Goal: Task Accomplishment & Management: Manage account settings

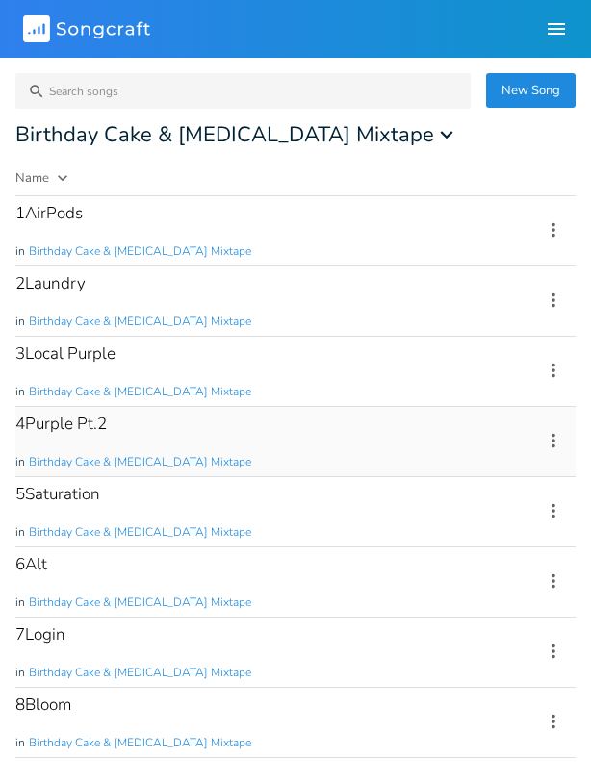
click at [244, 439] on div "4Purple Pt.2 in Birthday Cake & [MEDICAL_DATA] Mixtape" at bounding box center [267, 441] width 504 height 69
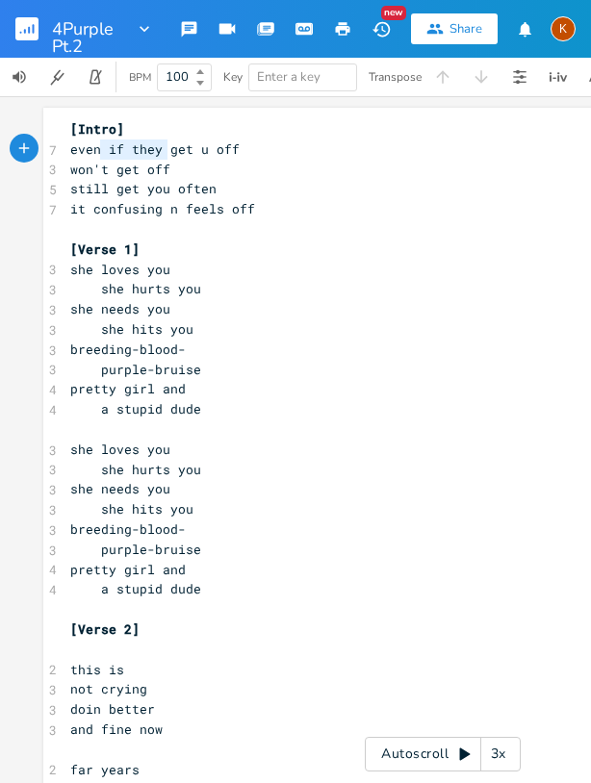
type textarea "even if they"
drag, startPoint x: 159, startPoint y: 154, endPoint x: 55, endPoint y: 155, distance: 103.9
click at [66, 168] on pre "won't get off" at bounding box center [442, 170] width 752 height 20
type textarea "teh"
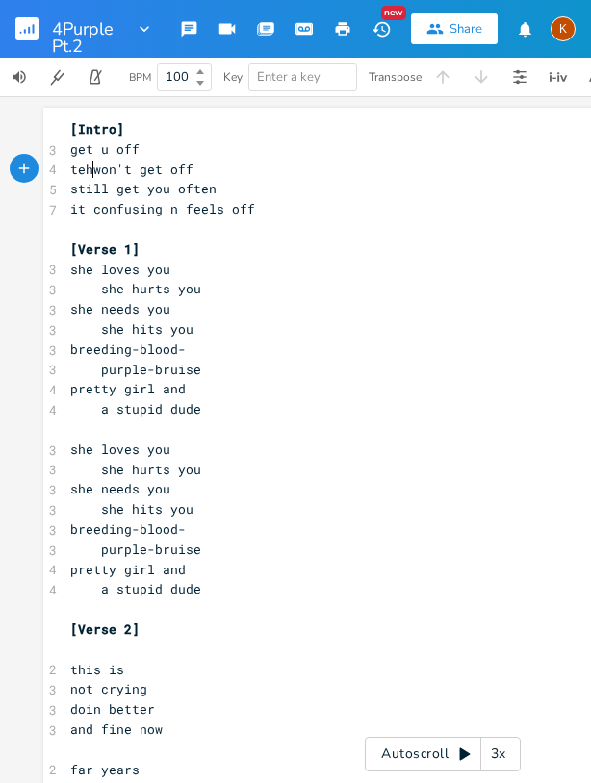
scroll to position [0, 18]
type textarea "hey"
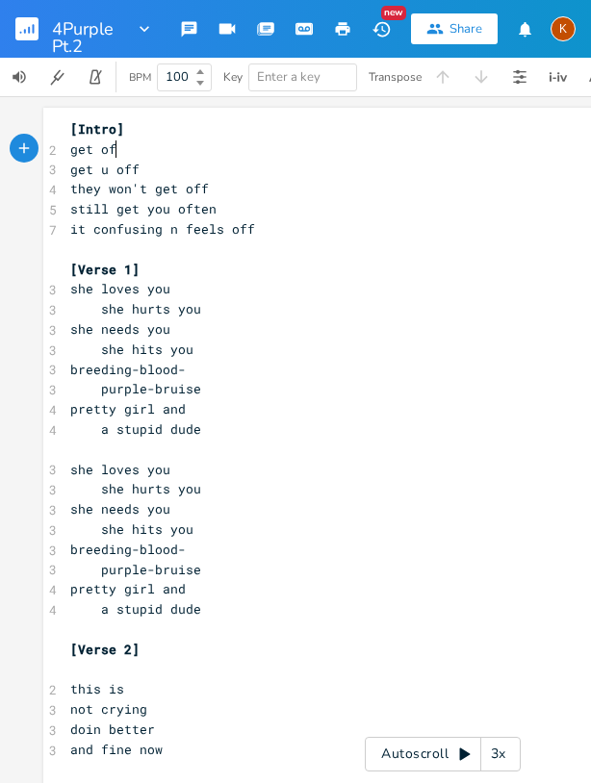
type textarea "get off"
type textarea "et you"
drag, startPoint x: 162, startPoint y: 213, endPoint x: 120, endPoint y: 217, distance: 41.6
click at [120, 217] on pre "still get you often" at bounding box center [442, 209] width 752 height 20
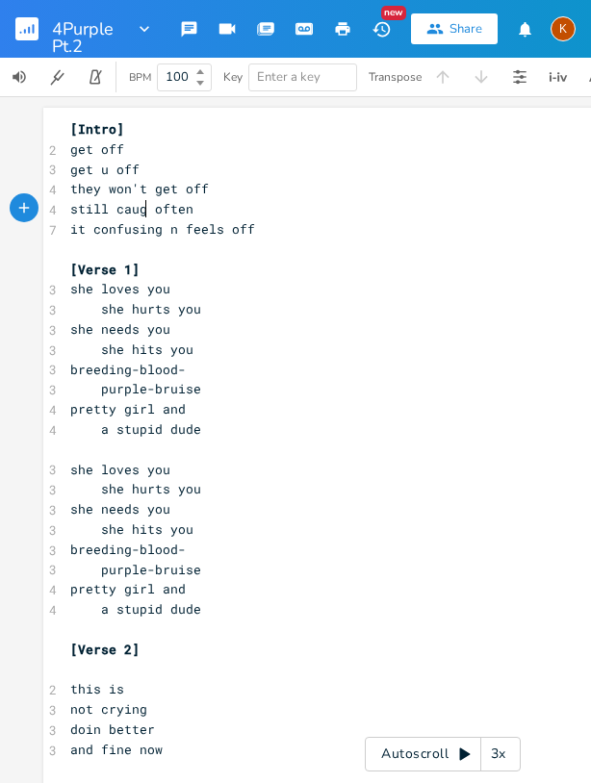
type textarea "caught"
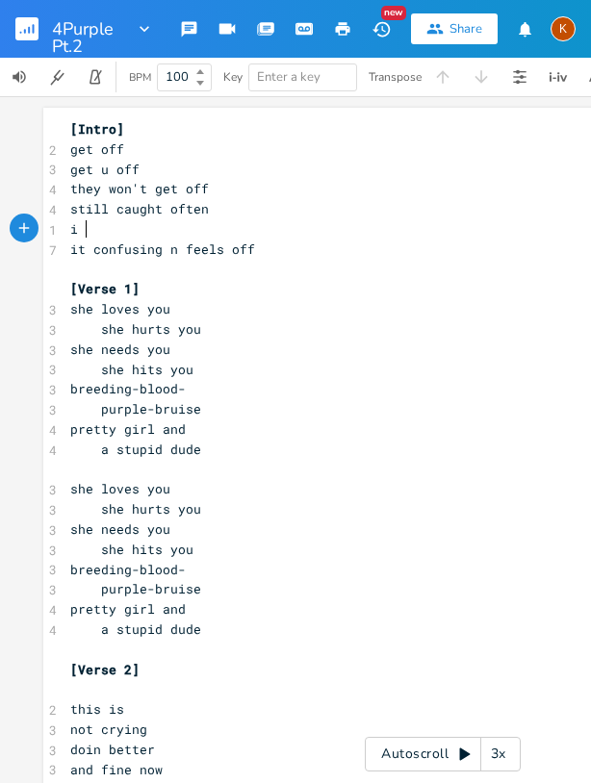
type textarea "i l"
type textarea "let it go on"
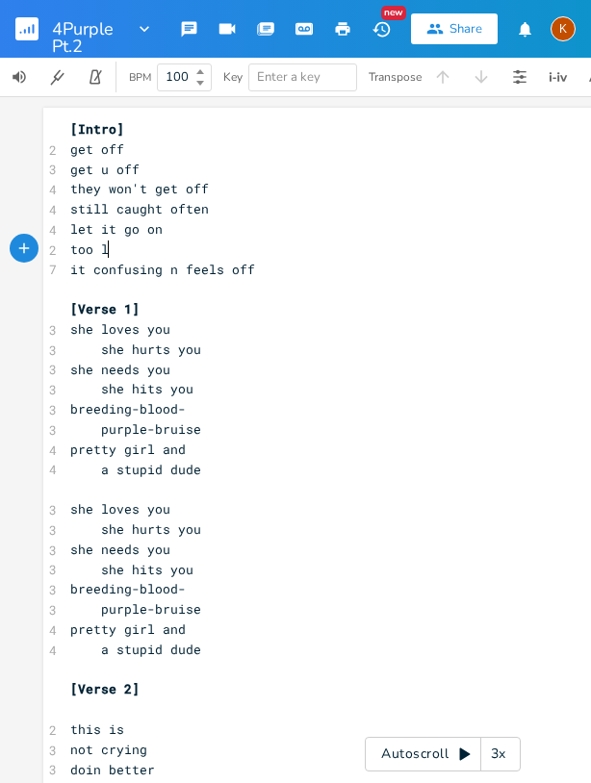
type textarea "too long"
click at [163, 267] on span "it confusing n feels off" at bounding box center [162, 269] width 185 height 17
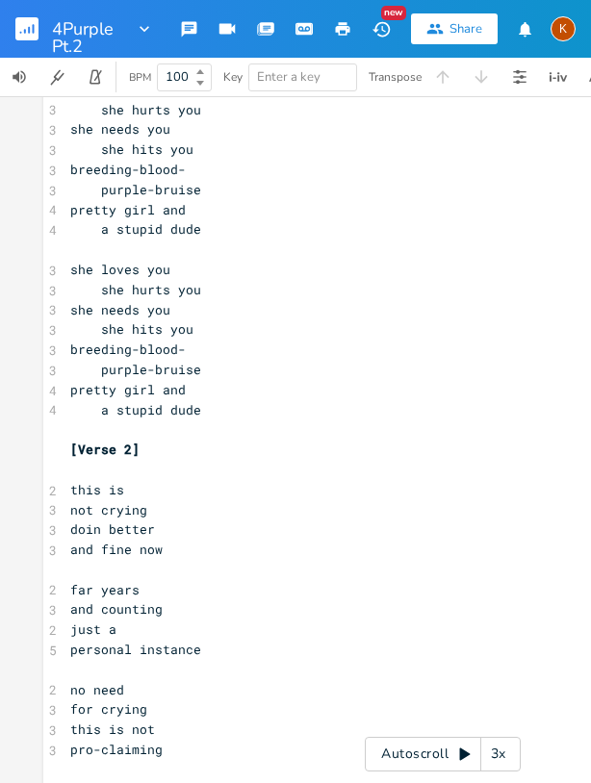
scroll to position [289, 0]
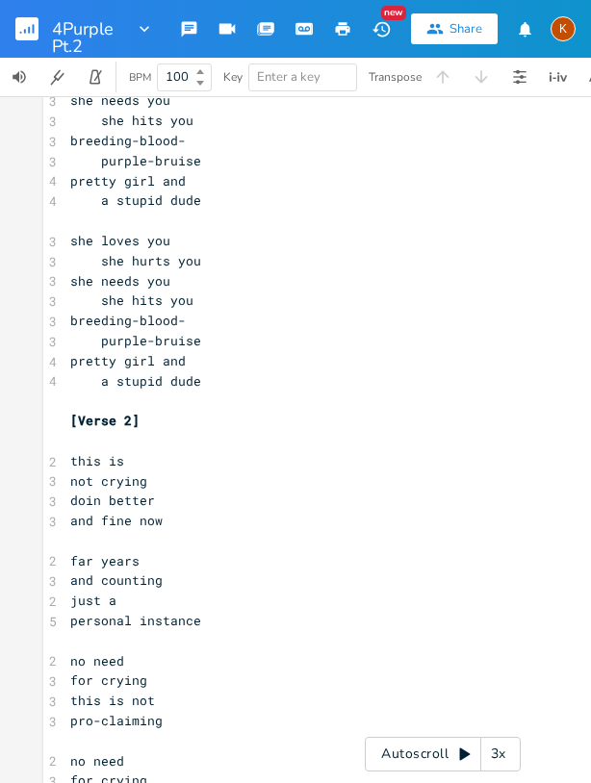
type textarea "and"
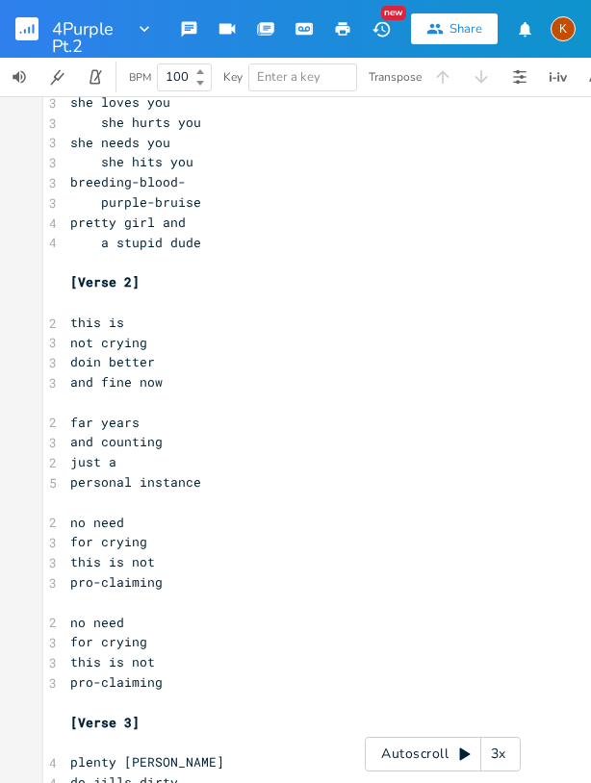
scroll to position [523, 0]
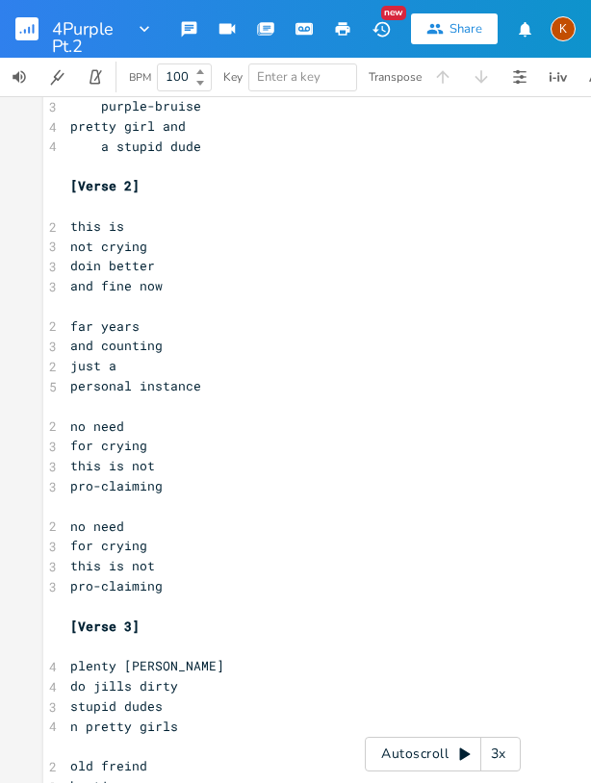
click at [84, 208] on pre "​" at bounding box center [442, 206] width 752 height 20
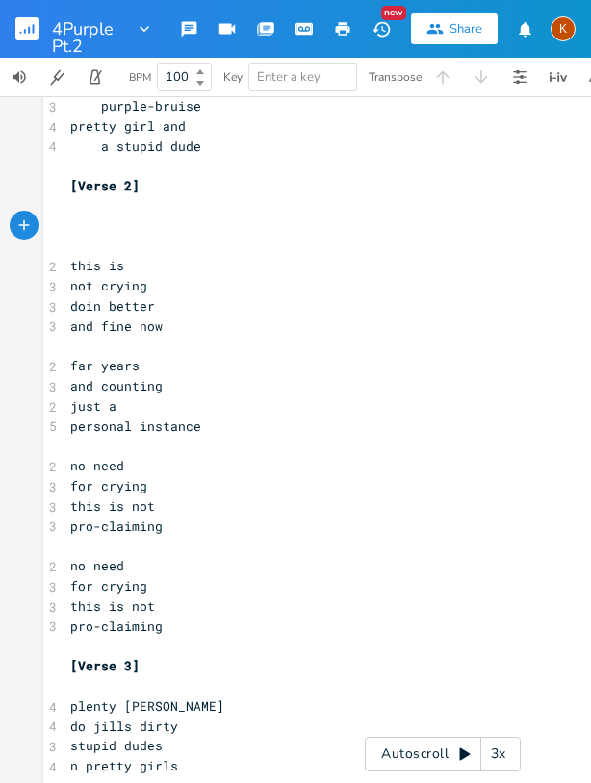
paste textarea "t"
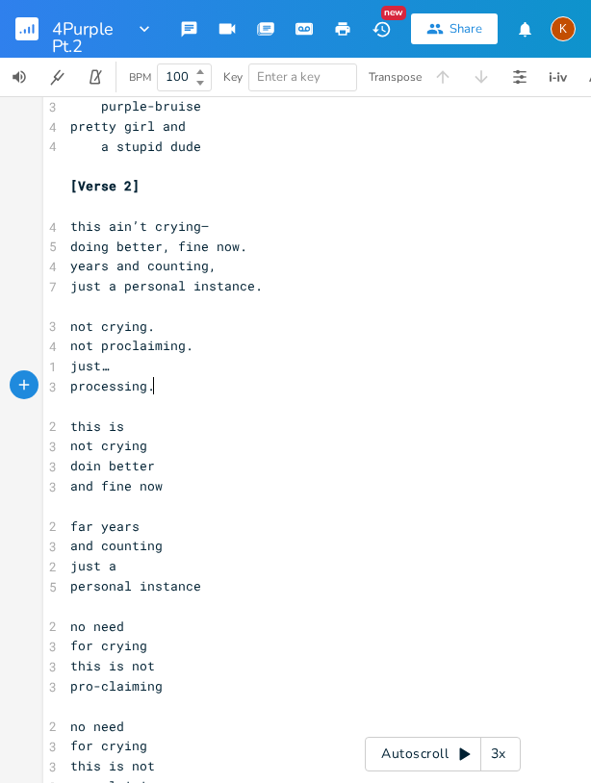
scroll to position [620, 0]
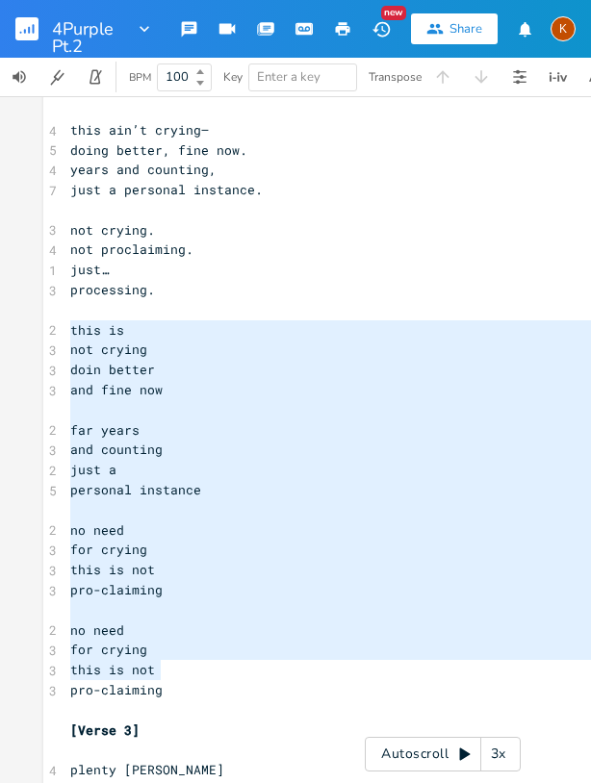
type textarea "this is not crying doin better and fine now far years and counting just a perso…"
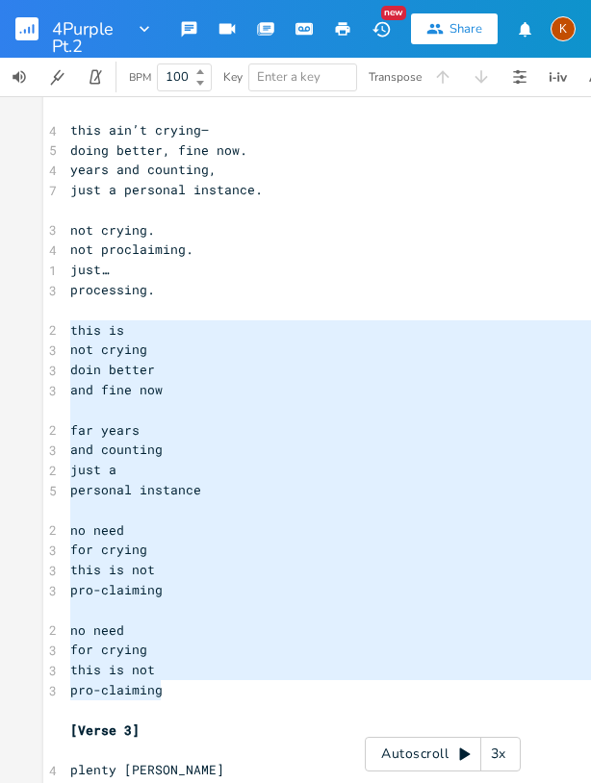
drag, startPoint x: 66, startPoint y: 325, endPoint x: 220, endPoint y: 686, distance: 392.2
click at [220, 686] on div "[Intro] 2 get off 3 get u off 4 they won't get off 4 still caught often 4 let i…" at bounding box center [442, 550] width 752 height 2101
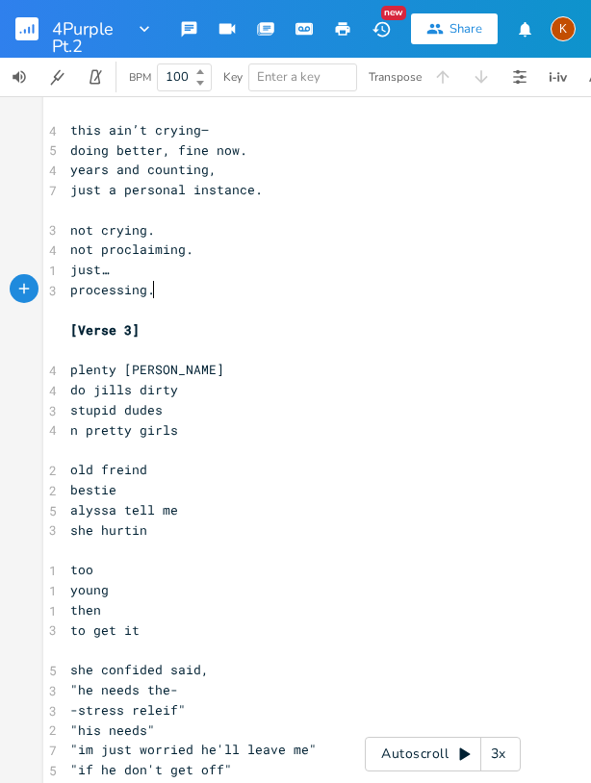
scroll to position [523, 0]
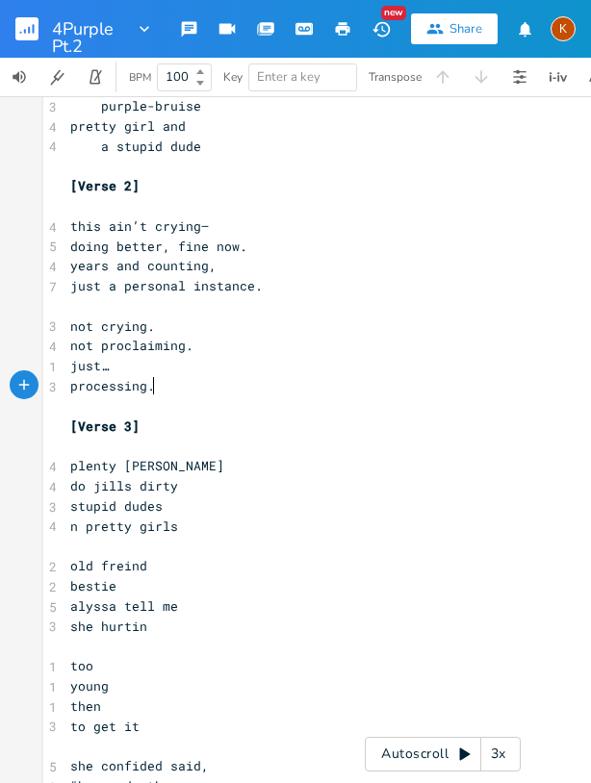
click at [160, 250] on span "doing better, fine now." at bounding box center [158, 246] width 177 height 17
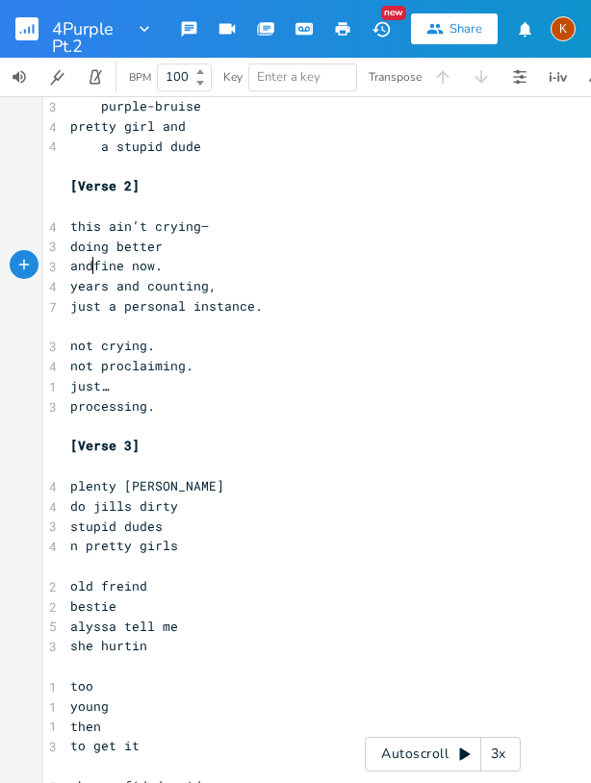
type textarea "and"
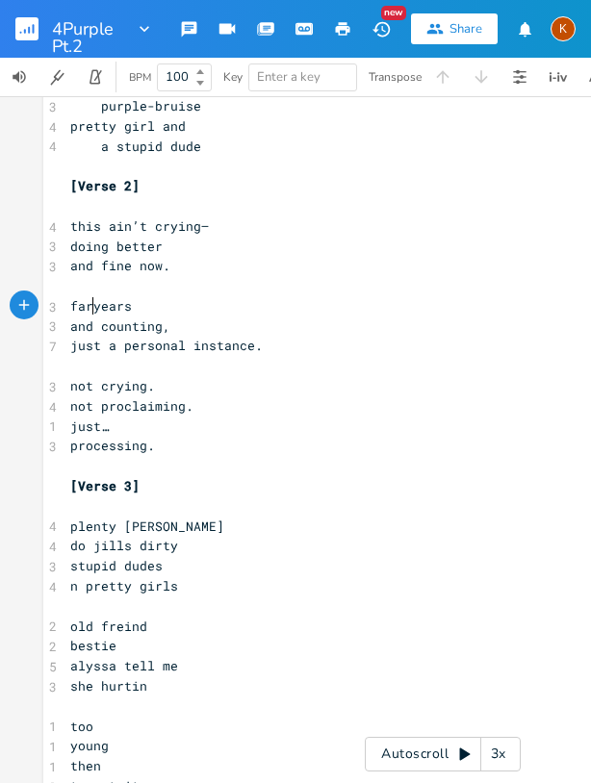
scroll to position [0, 18]
type textarea "far fine"
click at [114, 343] on span "just a personal instance." at bounding box center [166, 345] width 192 height 17
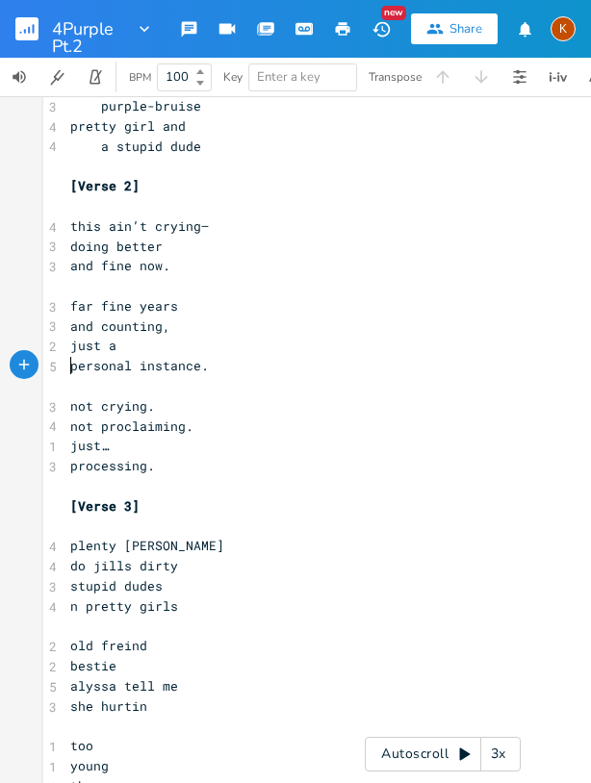
click at [66, 402] on pre "not crying." at bounding box center [442, 406] width 752 height 20
type textarea "this"
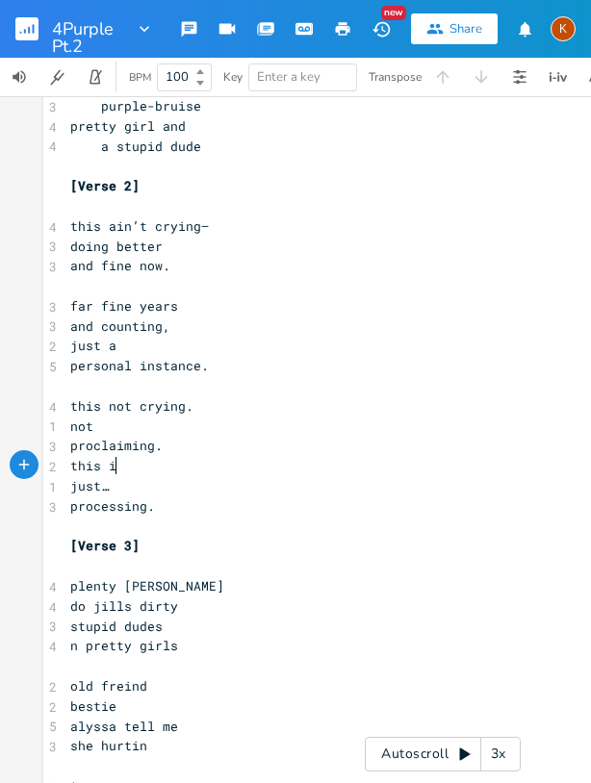
type textarea "this is"
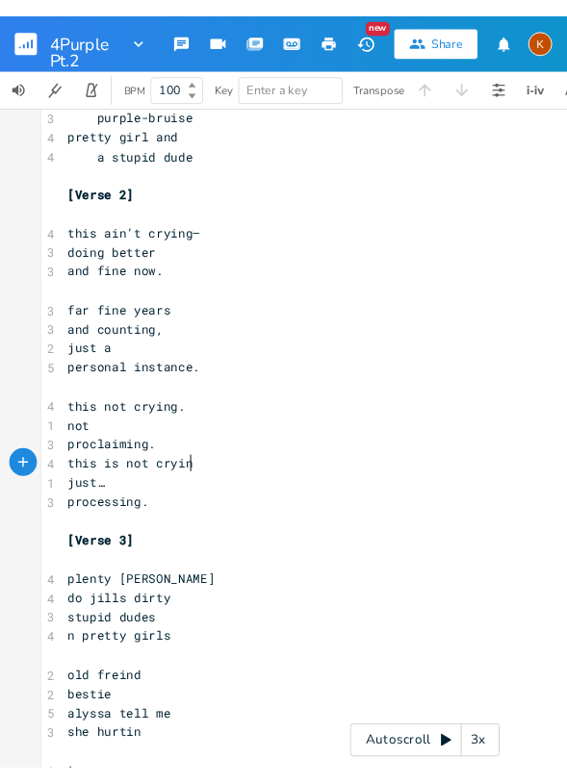
scroll to position [0, 69]
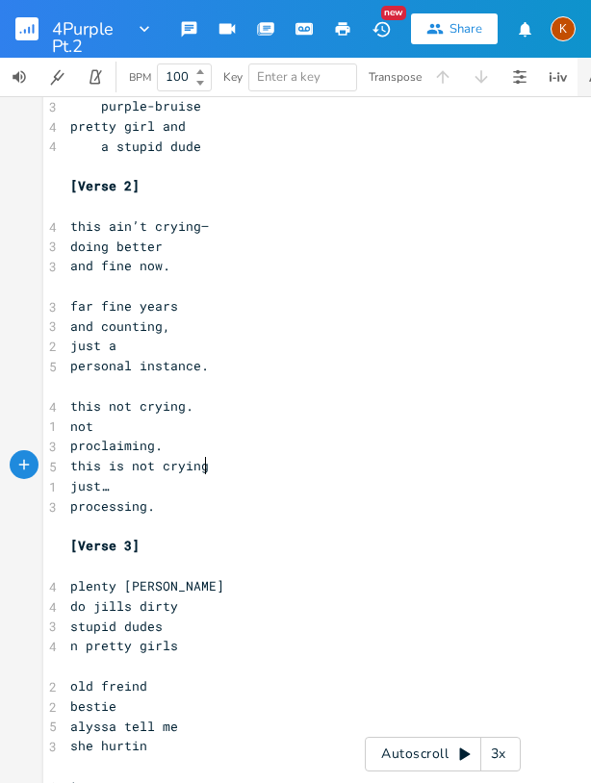
type textarea "is not crying"
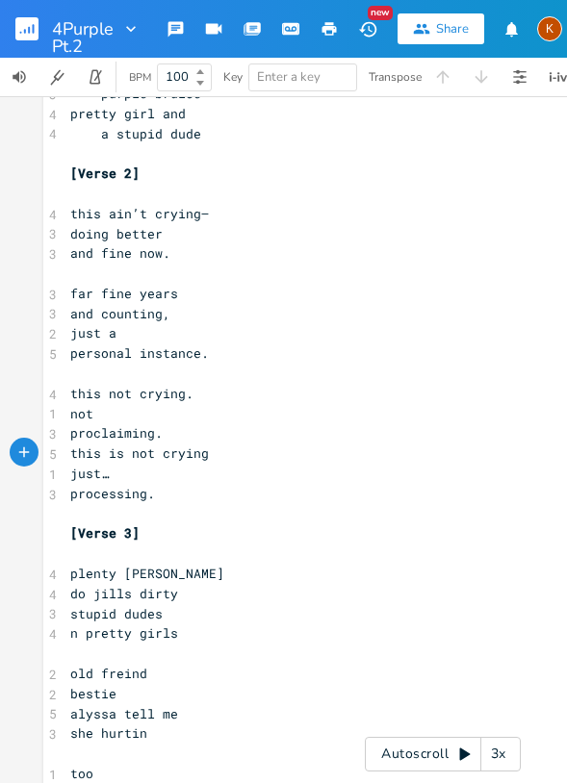
scroll to position [523, 0]
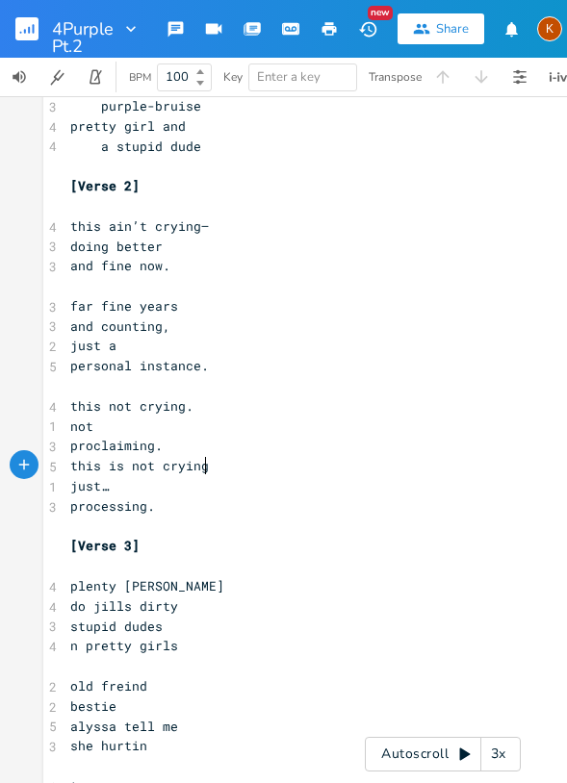
click at [97, 201] on pre "​" at bounding box center [442, 206] width 752 height 20
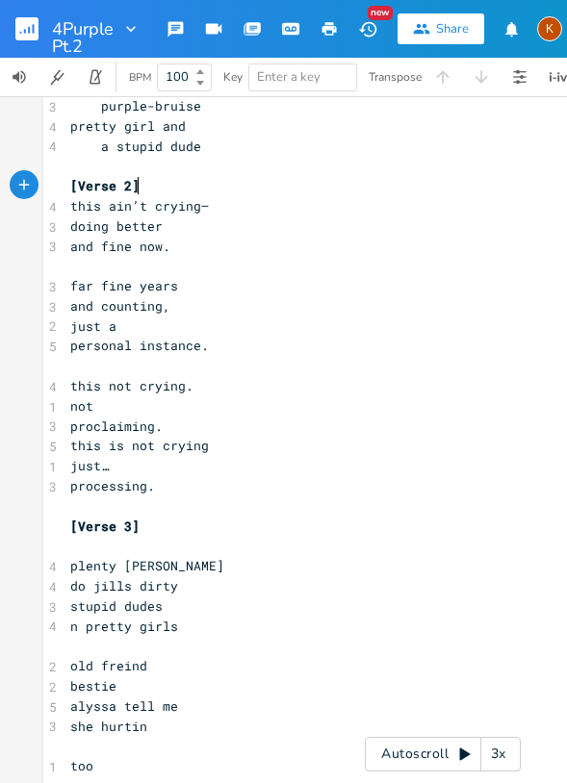
click at [70, 323] on span "just a" at bounding box center [93, 325] width 46 height 17
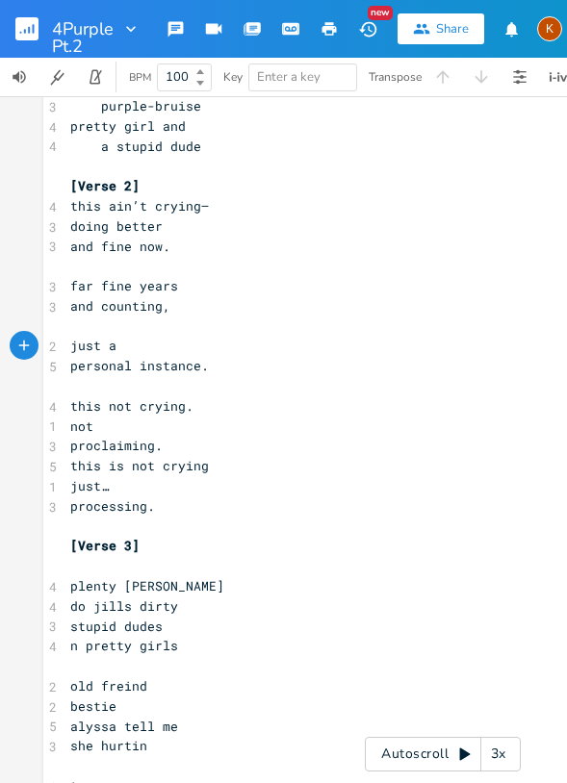
click at [70, 443] on span "proclaiming." at bounding box center [116, 445] width 92 height 17
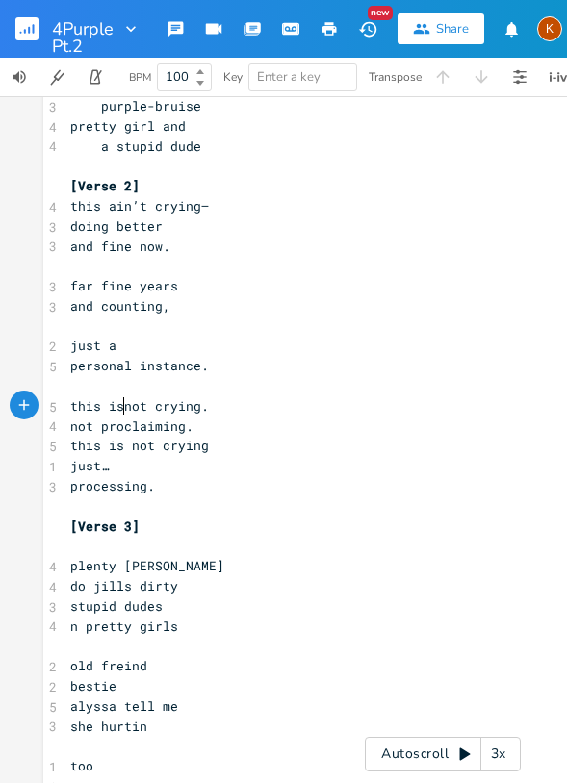
type textarea "is"
type textarea "and def"
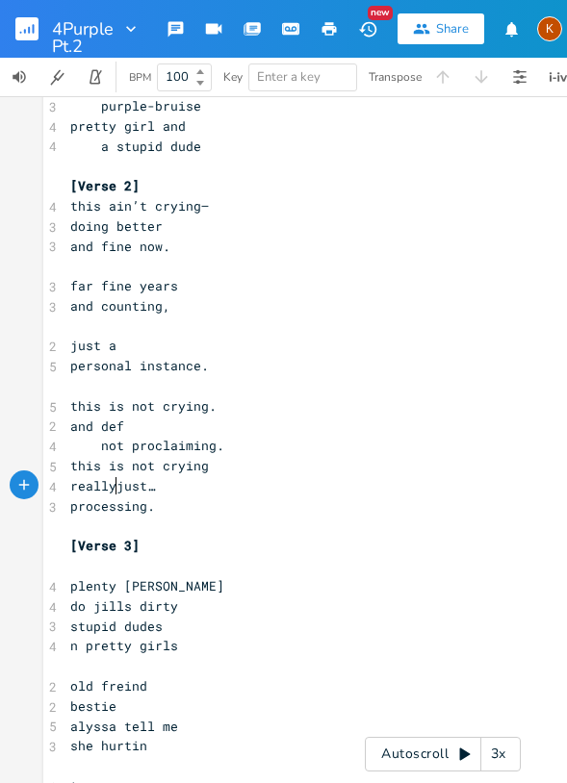
type textarea "really"
type textarea "sp,e"
type textarea "ome"
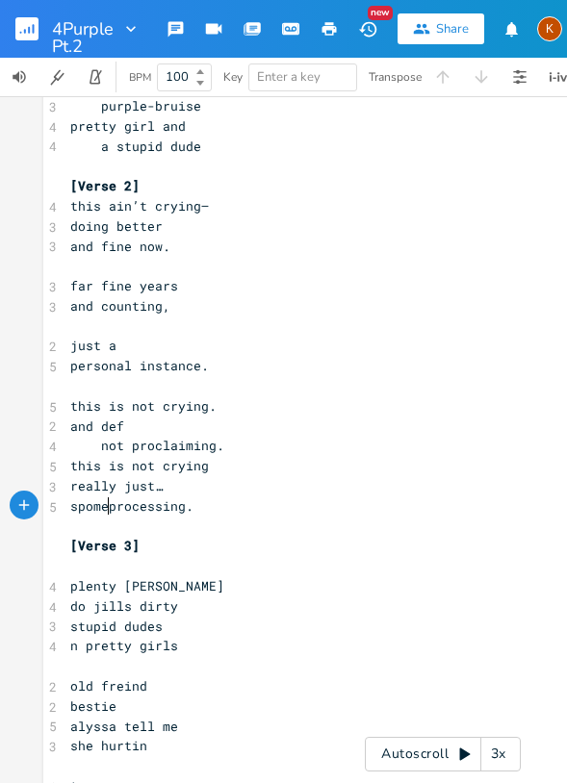
scroll to position [0, 27]
type textarea "ome"
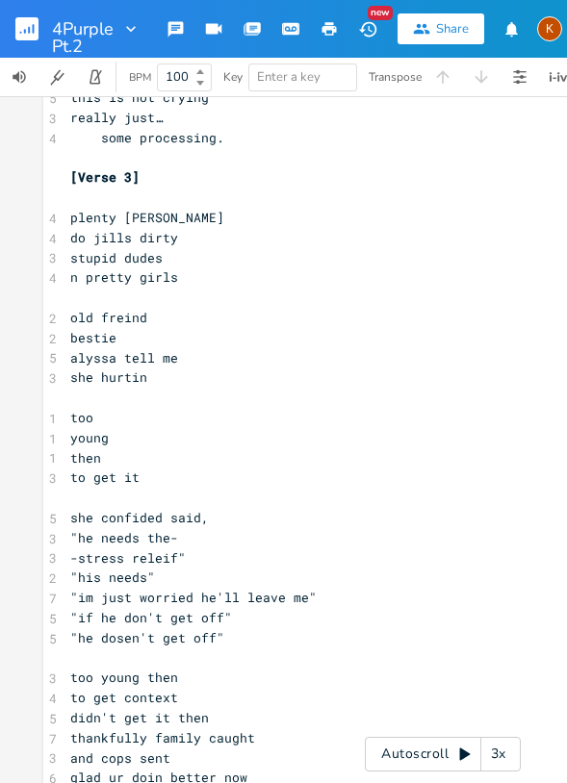
scroll to position [699, 0]
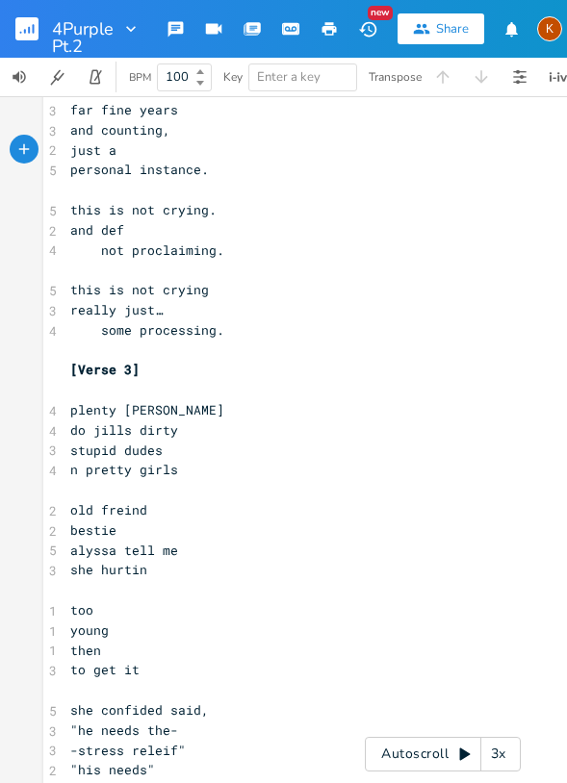
click at [113, 449] on span "stupid dudes" at bounding box center [116, 450] width 92 height 17
click at [72, 469] on span "n pretty girls" at bounding box center [124, 469] width 108 height 17
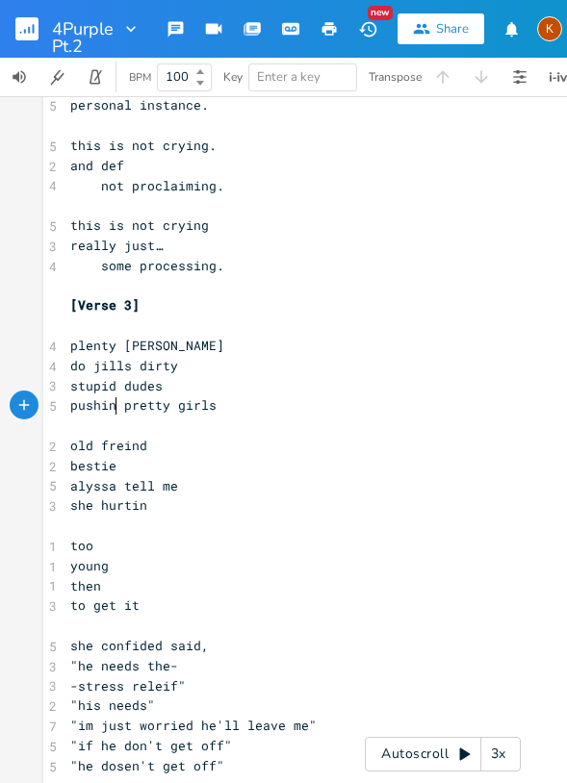
scroll to position [796, 0]
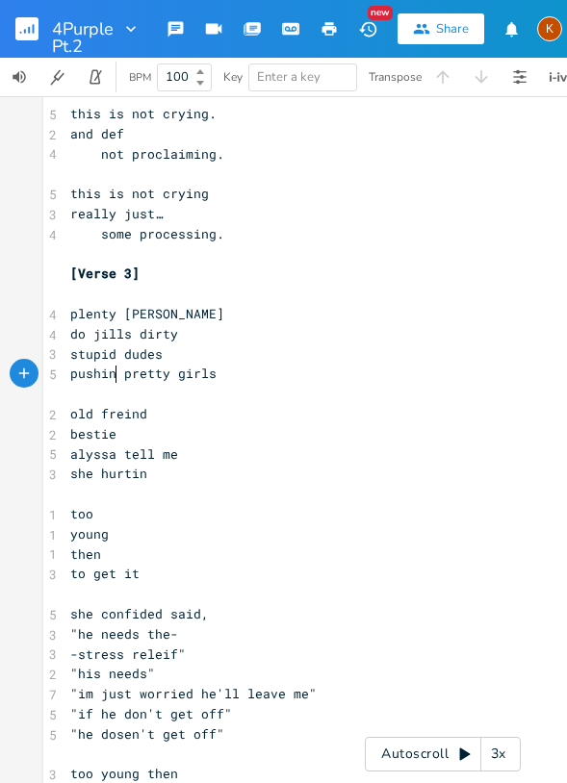
type textarea "pushin"
click at [148, 458] on span "alyssa tell me" at bounding box center [124, 453] width 108 height 17
type textarea "s"
click at [70, 436] on span "bestie" at bounding box center [93, 433] width 46 height 17
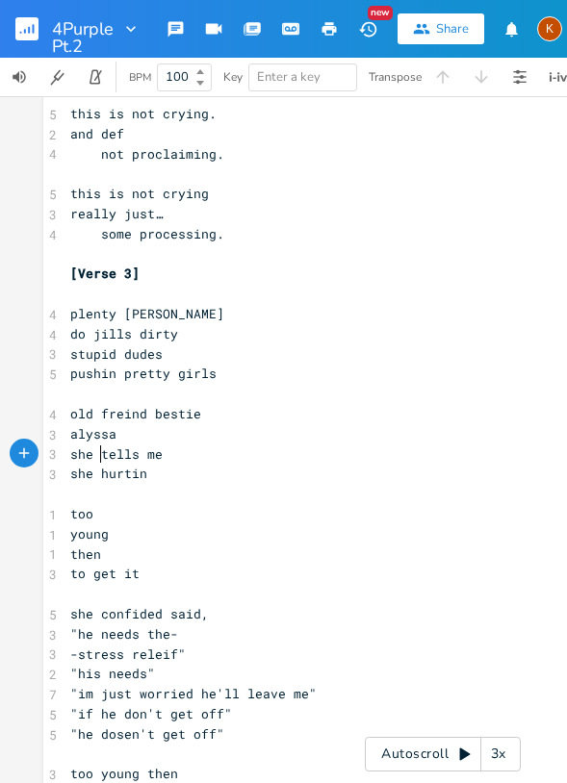
scroll to position [0, 23]
type textarea "she"
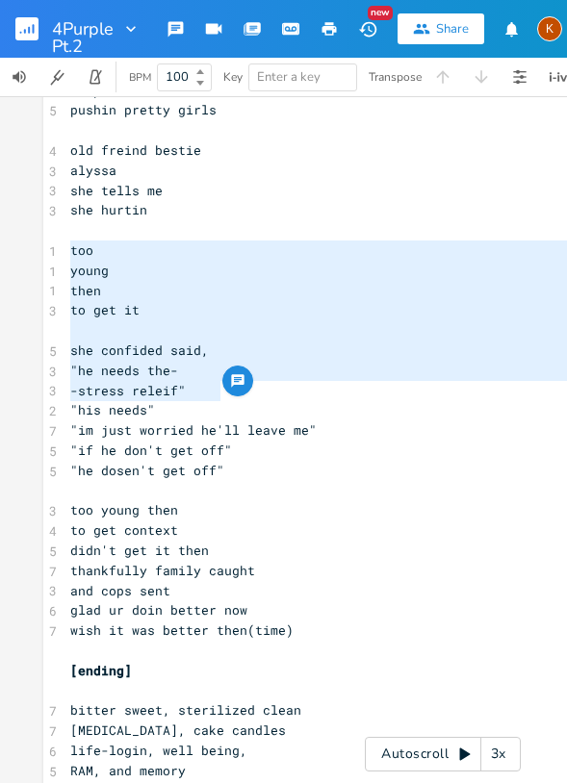
scroll to position [1180, 0]
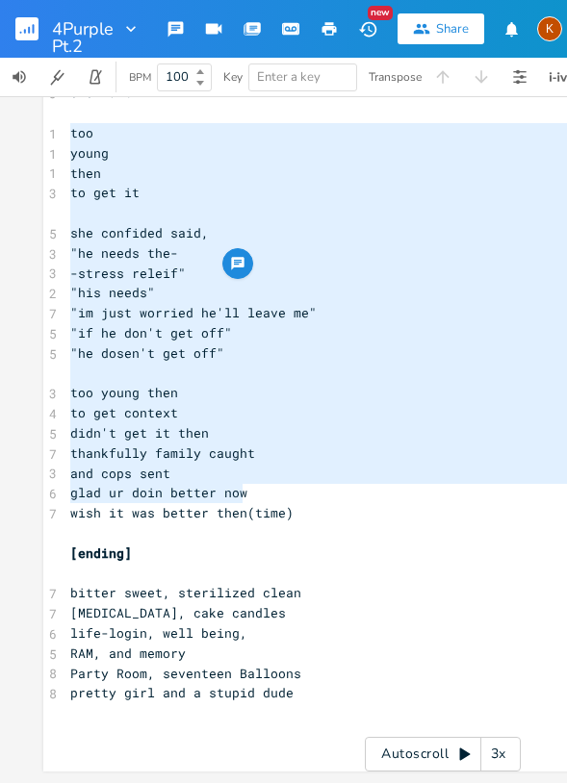
type textarea "too young then to get it she confided said, "he needs the- -stress releif" "his…"
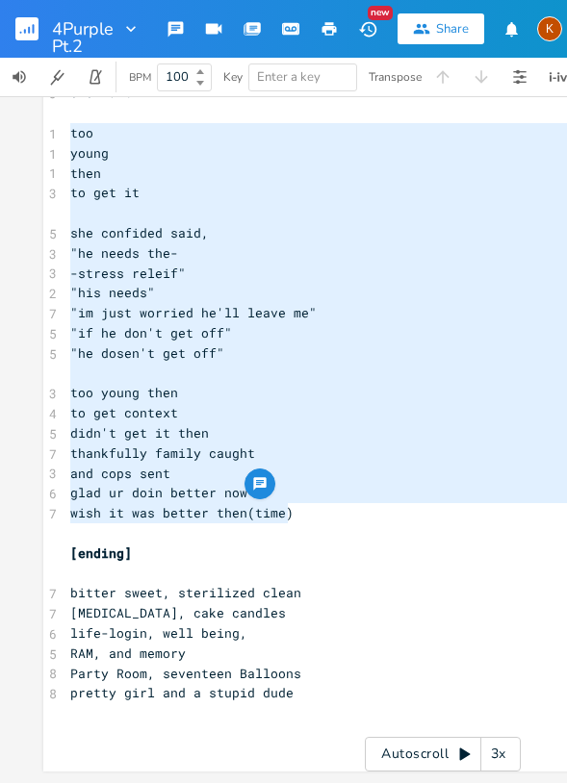
drag, startPoint x: 64, startPoint y: 321, endPoint x: 301, endPoint y: 507, distance: 300.8
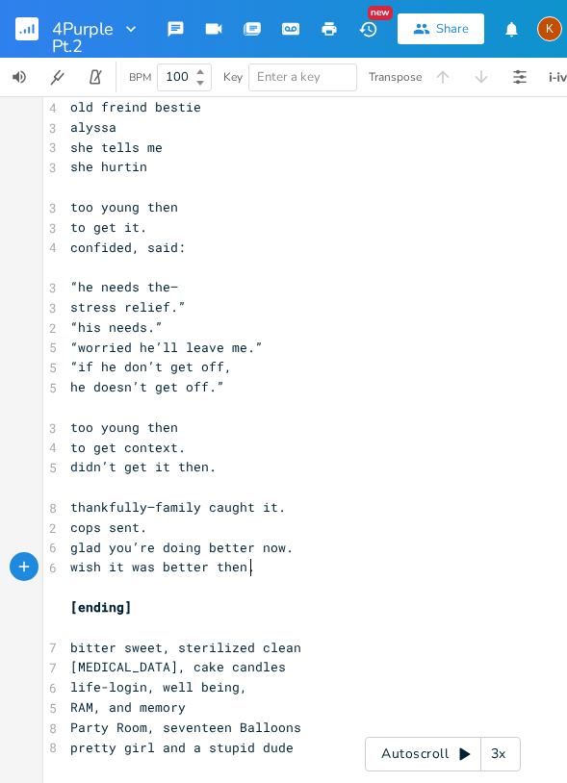
scroll to position [1072, 0]
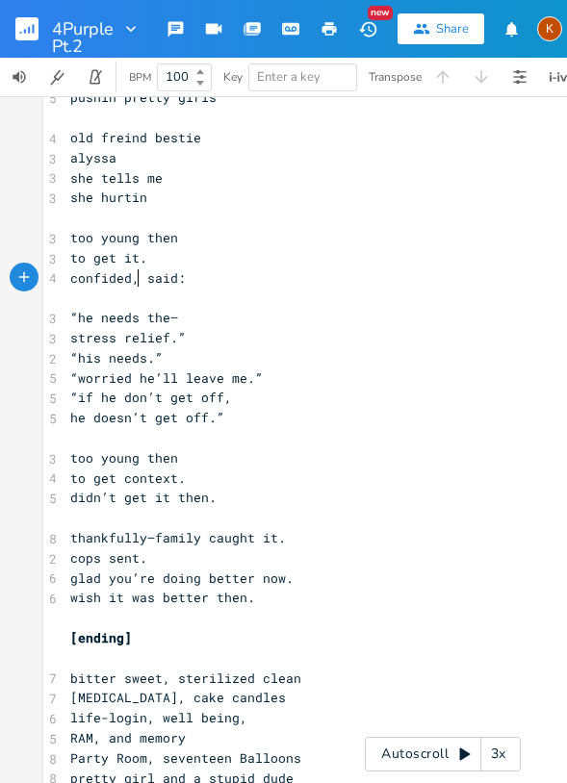
click at [131, 281] on span "confided, said:" at bounding box center [127, 277] width 115 height 17
type textarea "she"
type textarea ":"
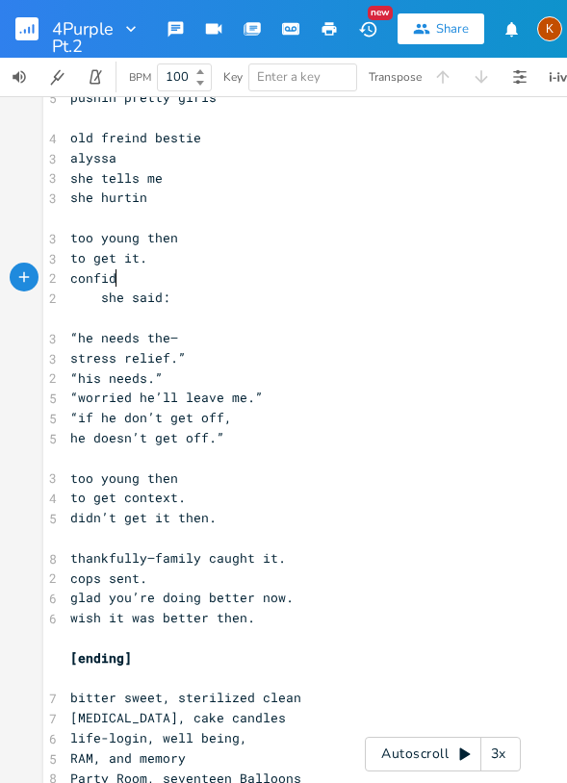
type textarea "iu"
type textarea "ng"
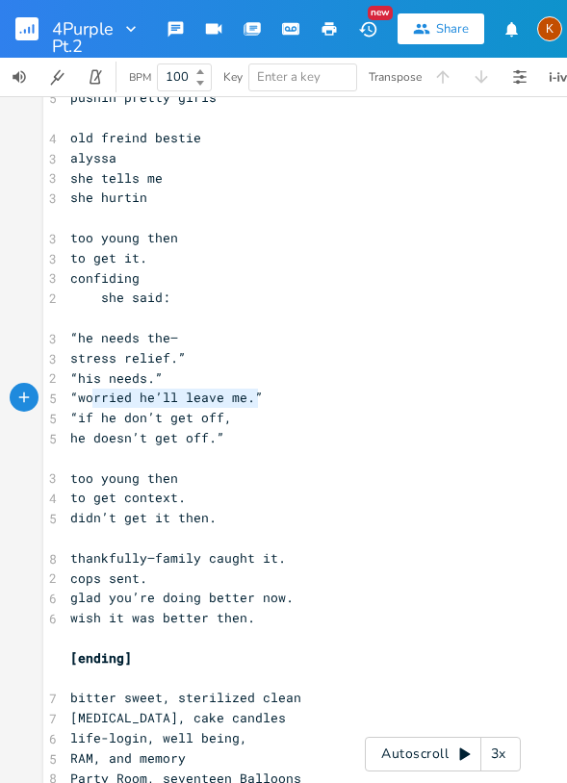
type textarea "“worried he’ll leave me.”"
drag, startPoint x: 261, startPoint y: 396, endPoint x: 64, endPoint y: 399, distance: 196.3
click at [66, 399] on pre "“worried he’ll leave me.”" at bounding box center [442, 398] width 752 height 20
click at [259, 443] on pre "he doesn’t get off.”" at bounding box center [442, 438] width 752 height 20
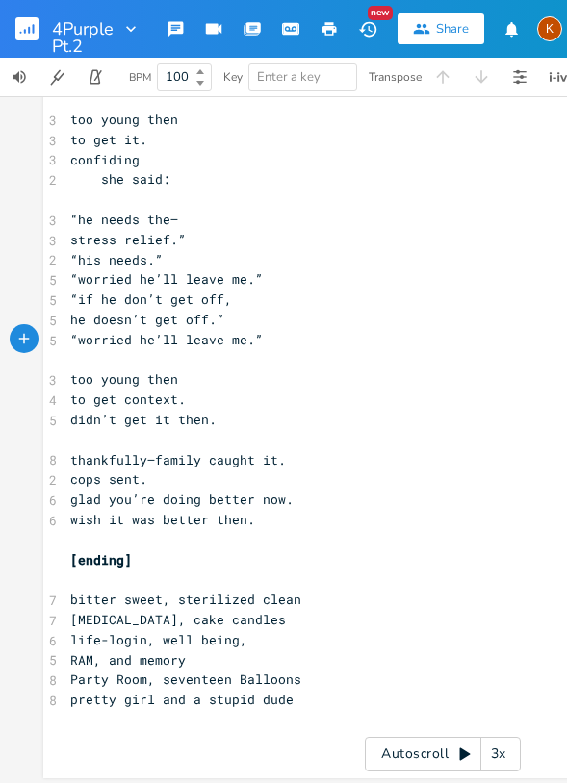
scroll to position [1208, 0]
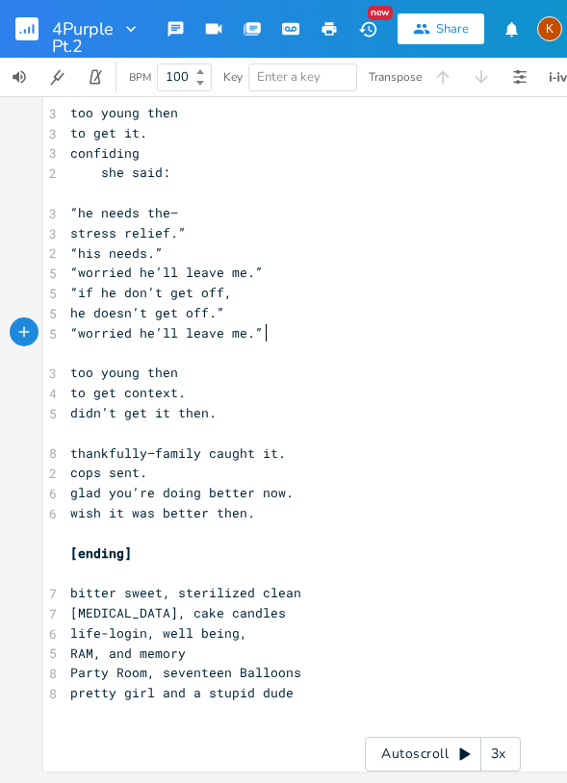
click at [104, 624] on span "life-login, well being," at bounding box center [158, 632] width 177 height 17
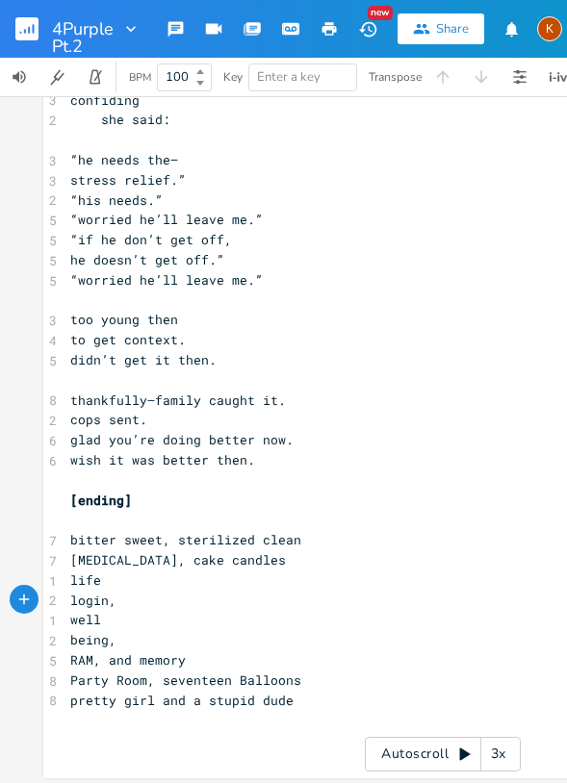
scroll to position [1268, 0]
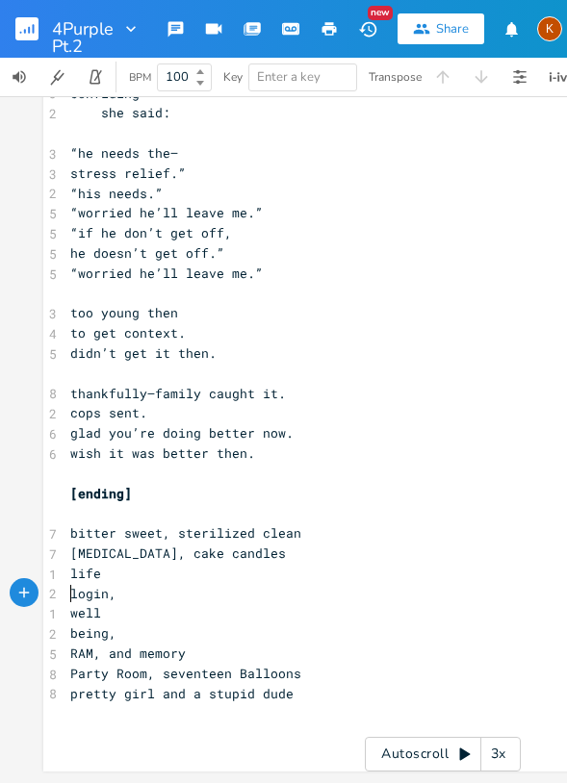
click at [92, 645] on span "RAM, and memory" at bounding box center [127, 653] width 115 height 17
click at [142, 665] on span "Party Room, seventeen Balloons" at bounding box center [185, 673] width 231 height 17
click at [144, 667] on span "Party Room seventeen Balloons" at bounding box center [181, 673] width 223 height 17
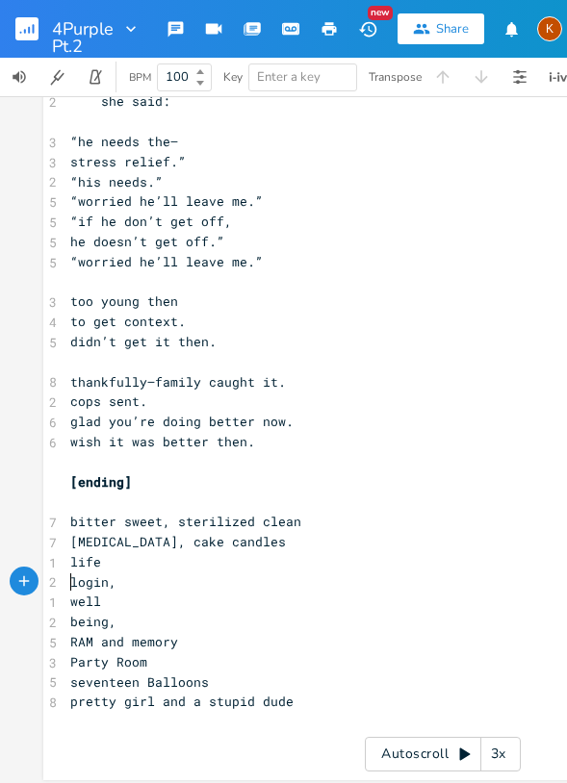
click at [66, 580] on pre "login," at bounding box center [442, 582] width 752 height 20
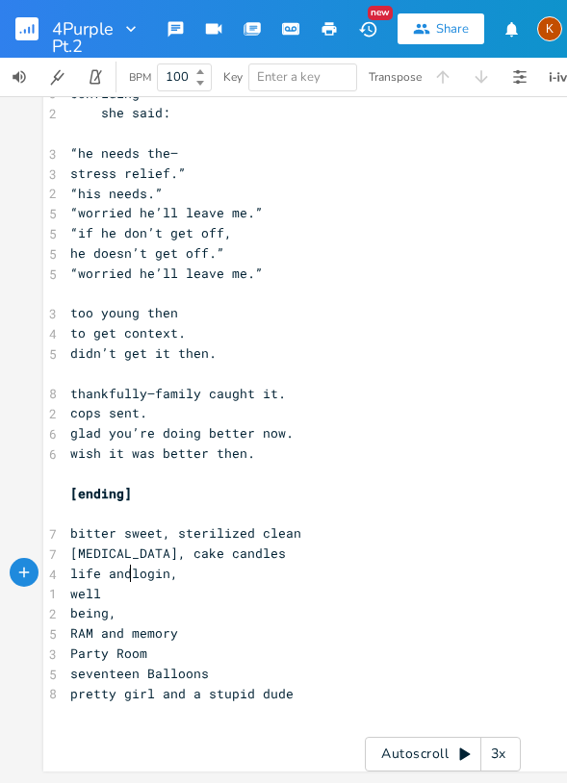
type textarea "and"
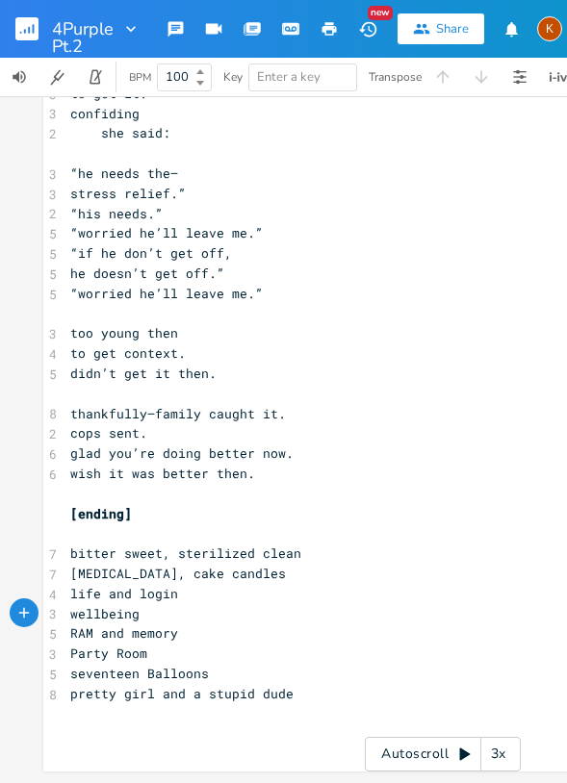
type textarea "-"
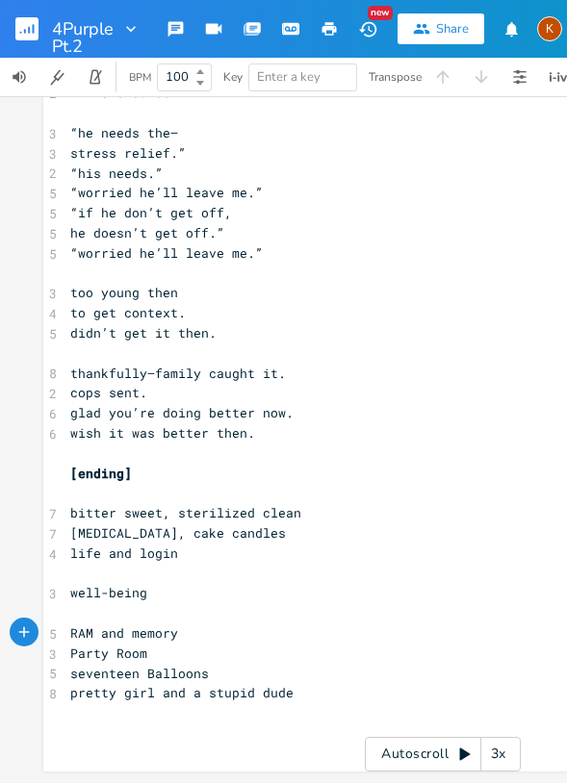
scroll to position [1288, 0]
click at [93, 584] on span "well-being" at bounding box center [108, 592] width 77 height 17
type textarea "-to"
click at [73, 466] on span "[ending]" at bounding box center [101, 473] width 62 height 17
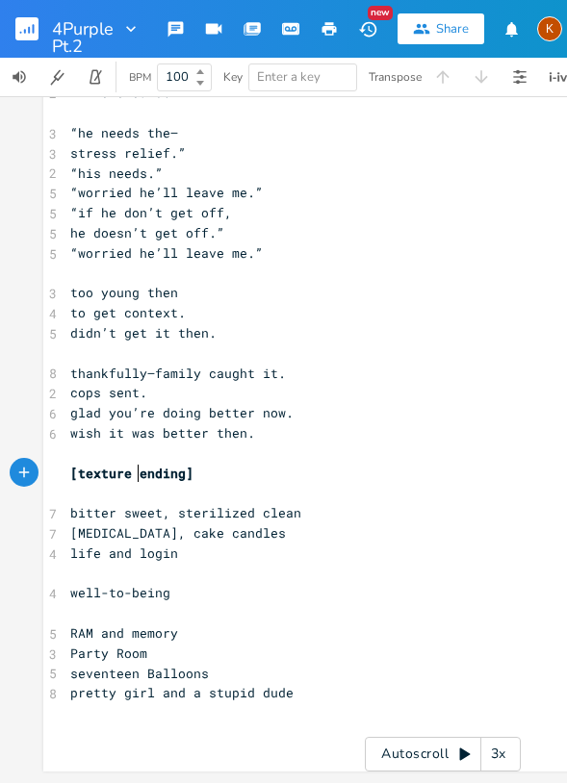
type textarea "texture"
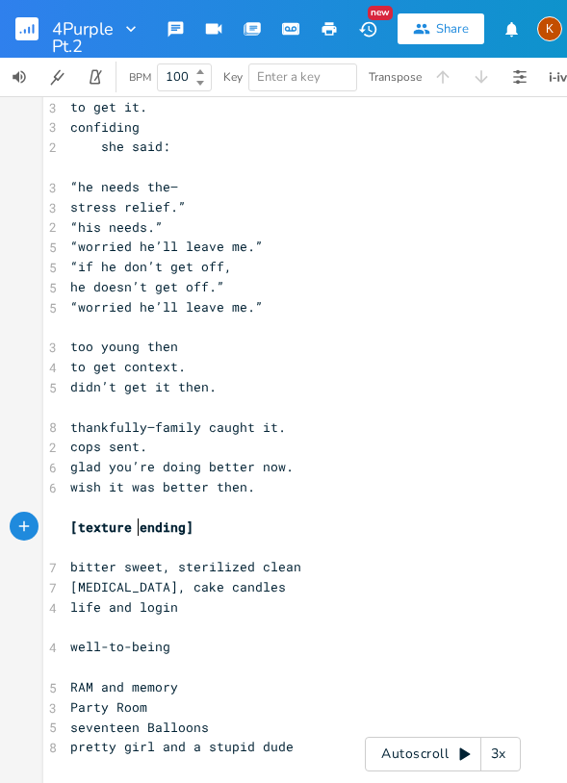
scroll to position [1288, 0]
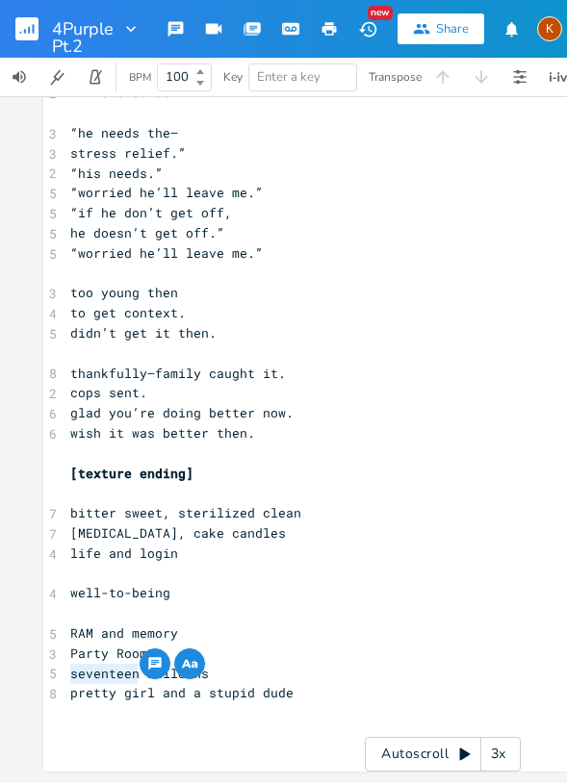
drag, startPoint x: 133, startPoint y: 663, endPoint x: 60, endPoint y: 661, distance: 73.1
type textarea "almost 18 b"
type textarea "18"
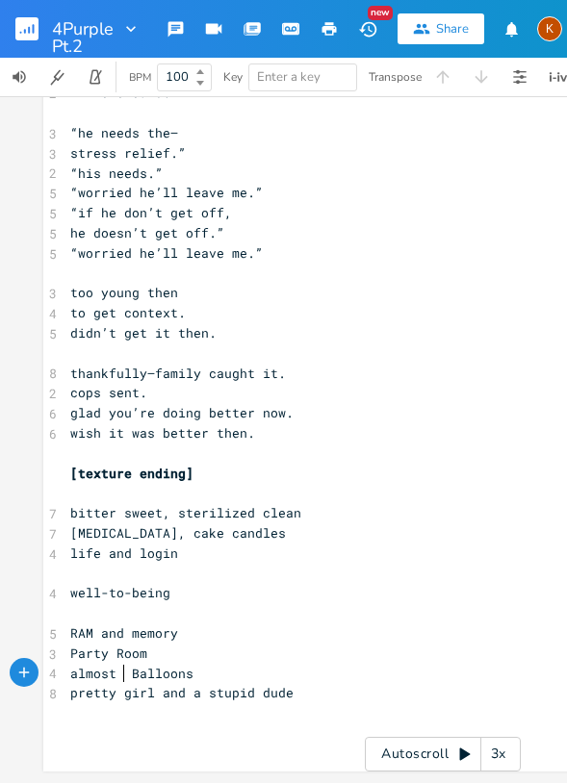
scroll to position [0, 15]
click at [269, 703] on pre "​" at bounding box center [442, 713] width 752 height 20
click at [154, 684] on span "pretty girl and a stupid dude" at bounding box center [181, 692] width 223 height 17
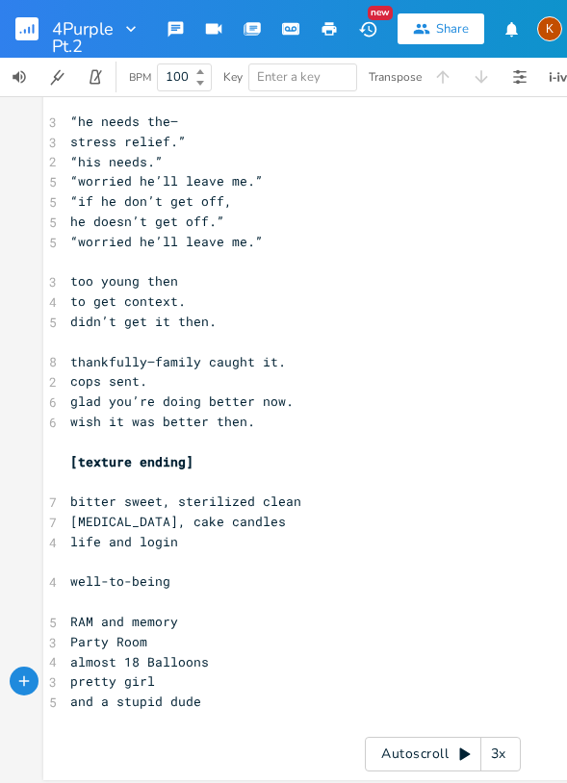
click at [123, 523] on span "[MEDICAL_DATA], cake candles" at bounding box center [178, 521] width 216 height 17
click at [99, 541] on span "life and login" at bounding box center [124, 541] width 108 height 17
type textarea ","
click at [146, 566] on pre "​" at bounding box center [442, 562] width 752 height 20
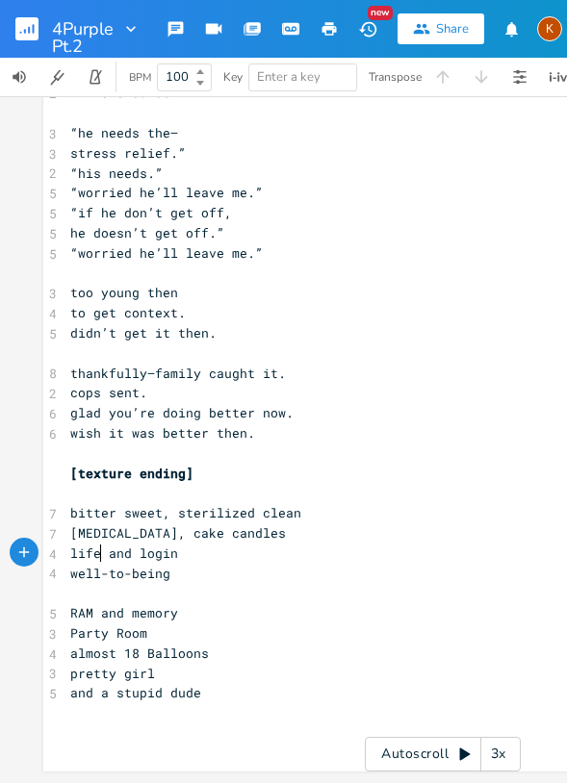
click at [125, 545] on span "life and login" at bounding box center [124, 553] width 108 height 17
type textarea "-to"
type textarea "-"
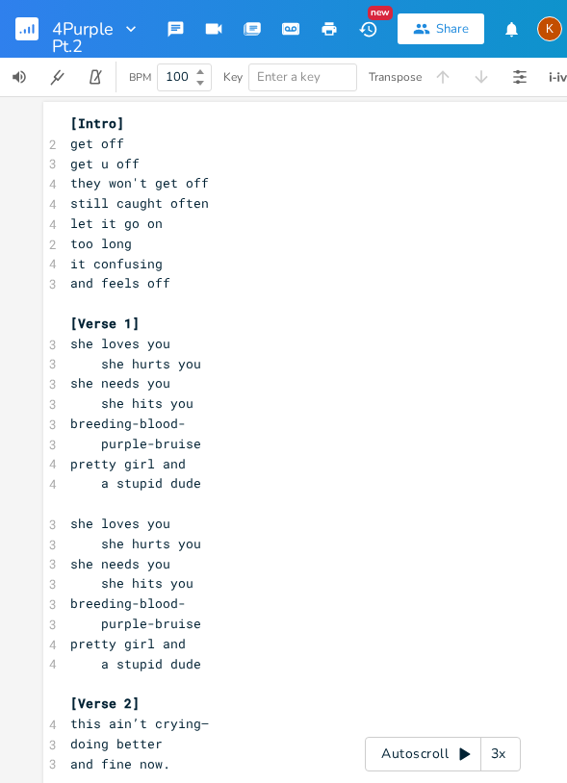
scroll to position [0, 0]
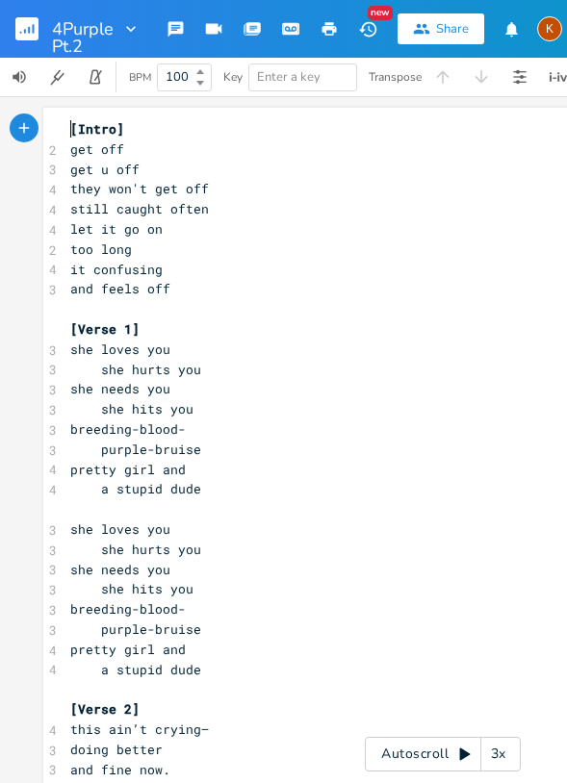
click at [66, 125] on pre "[Intro]" at bounding box center [442, 129] width 752 height 20
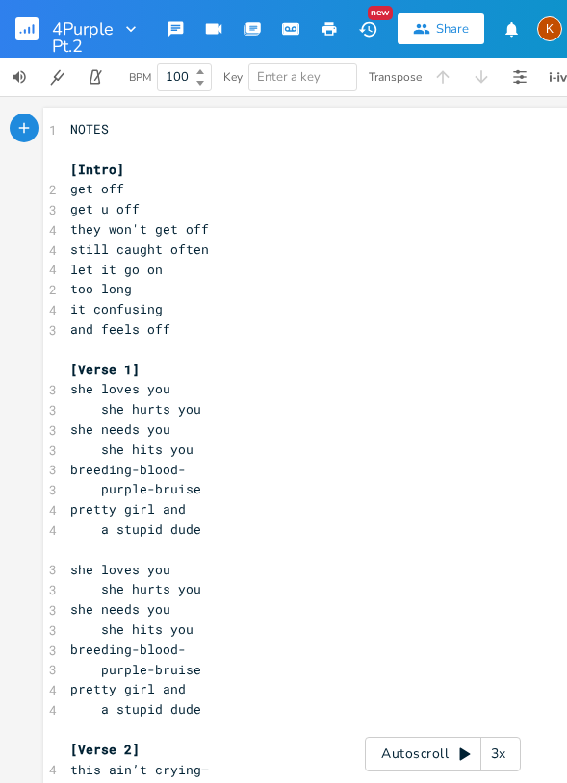
type textarea "NOTES:"
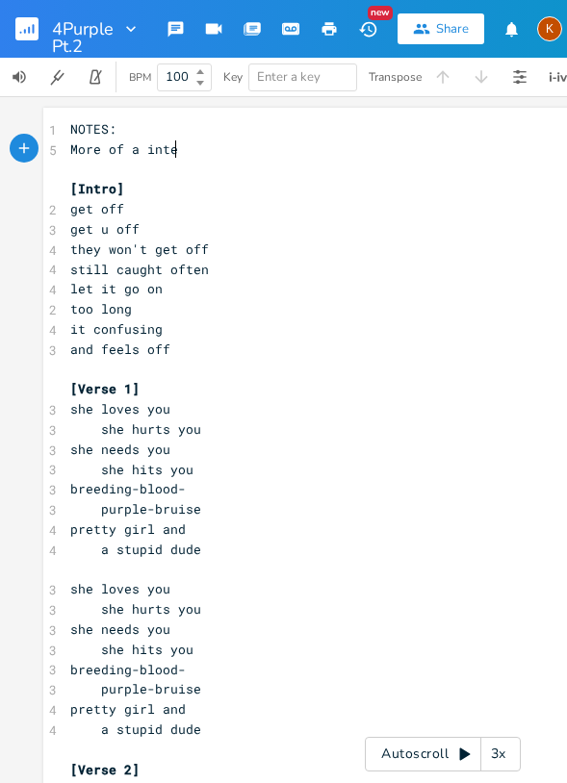
type textarea "More of a intel"
type textarea "rlude/Ourt"
type textarea "tro to the more intese"
type textarea ""Local Oy"
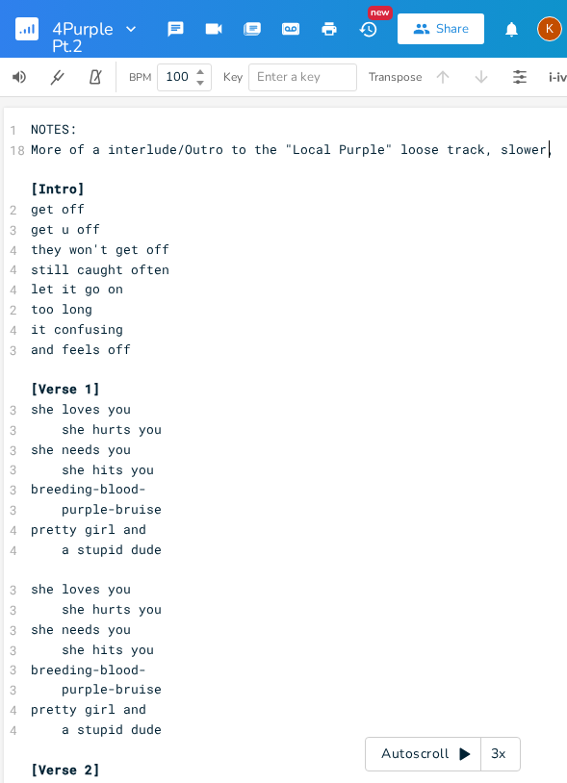
scroll to position [0, 63]
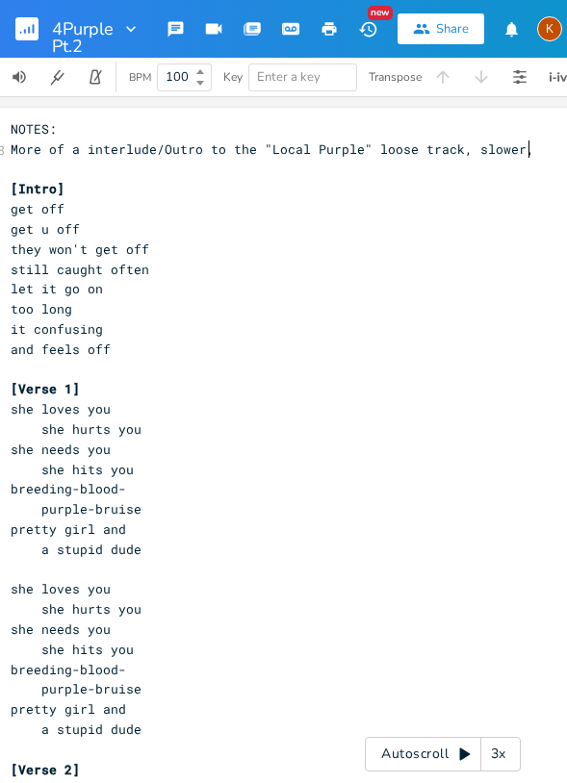
type textarea "Purple" loose track, slower, sho"
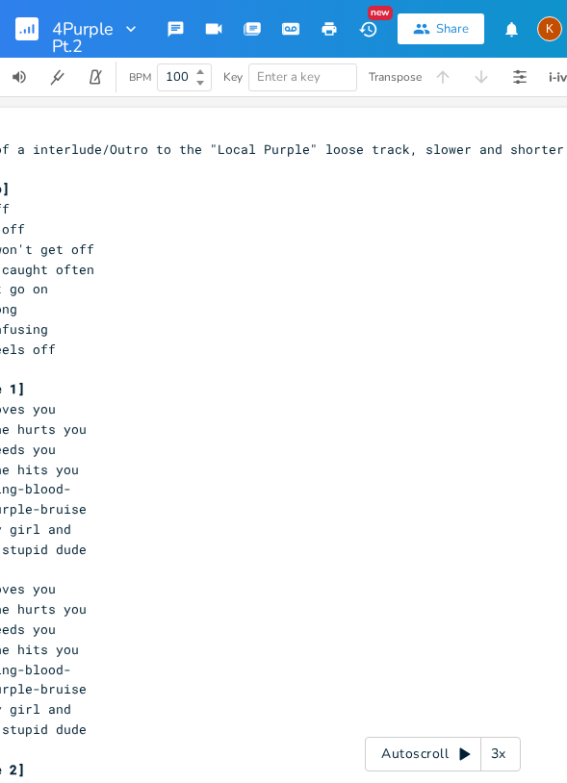
scroll to position [0, 122]
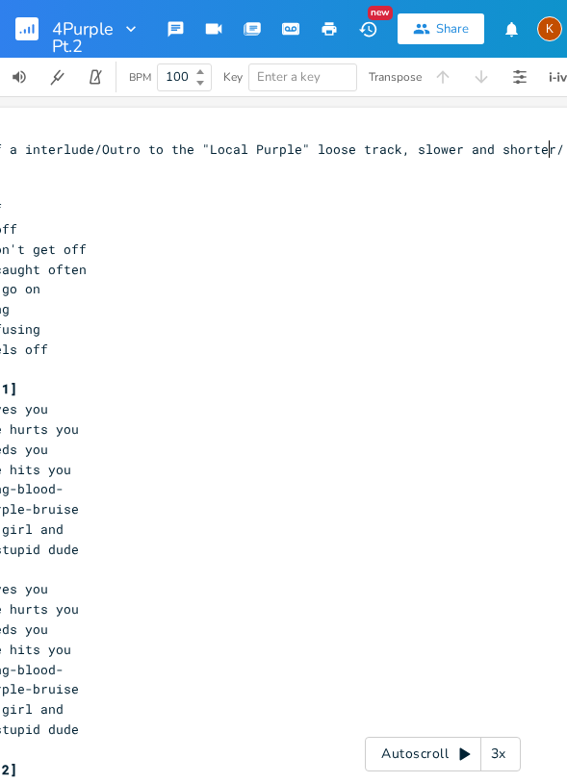
type textarea "and shorter/"
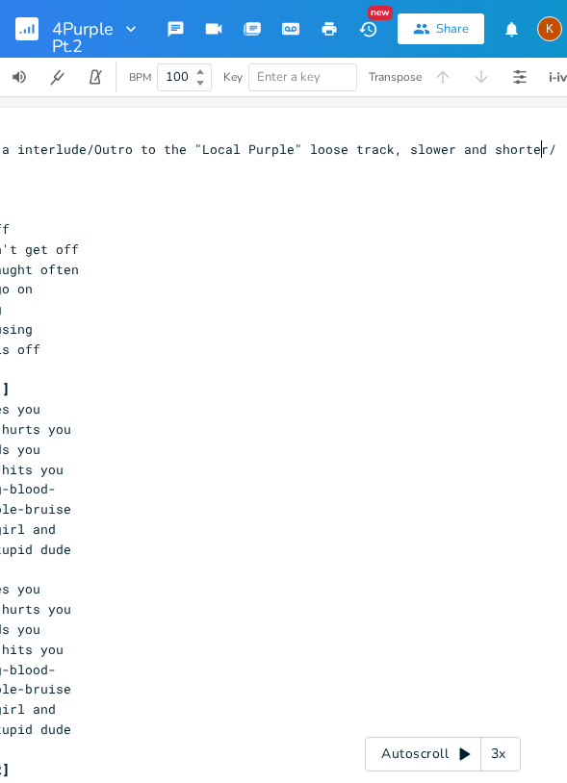
type textarea "."
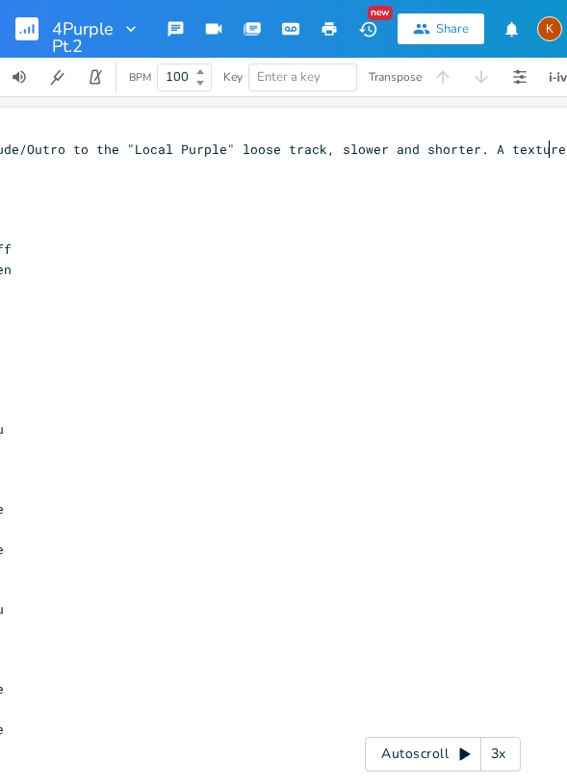
type textarea ". A texture""
type textarea """
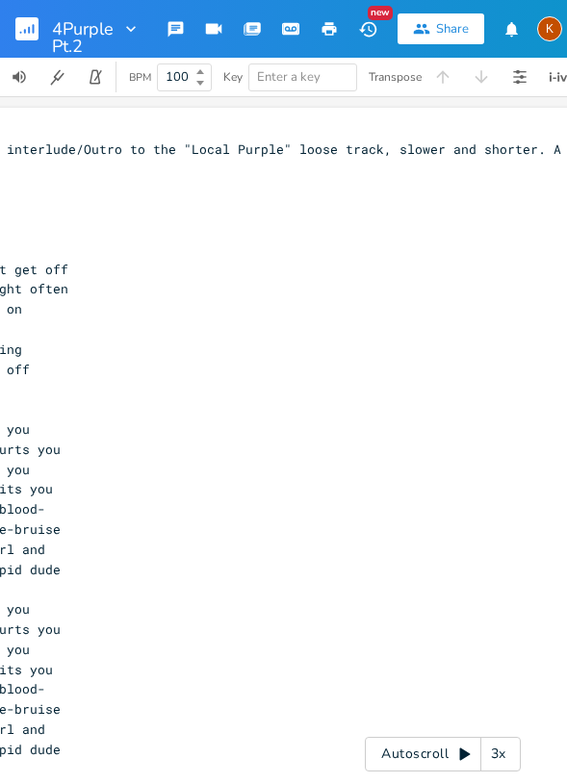
type textarea "breather."
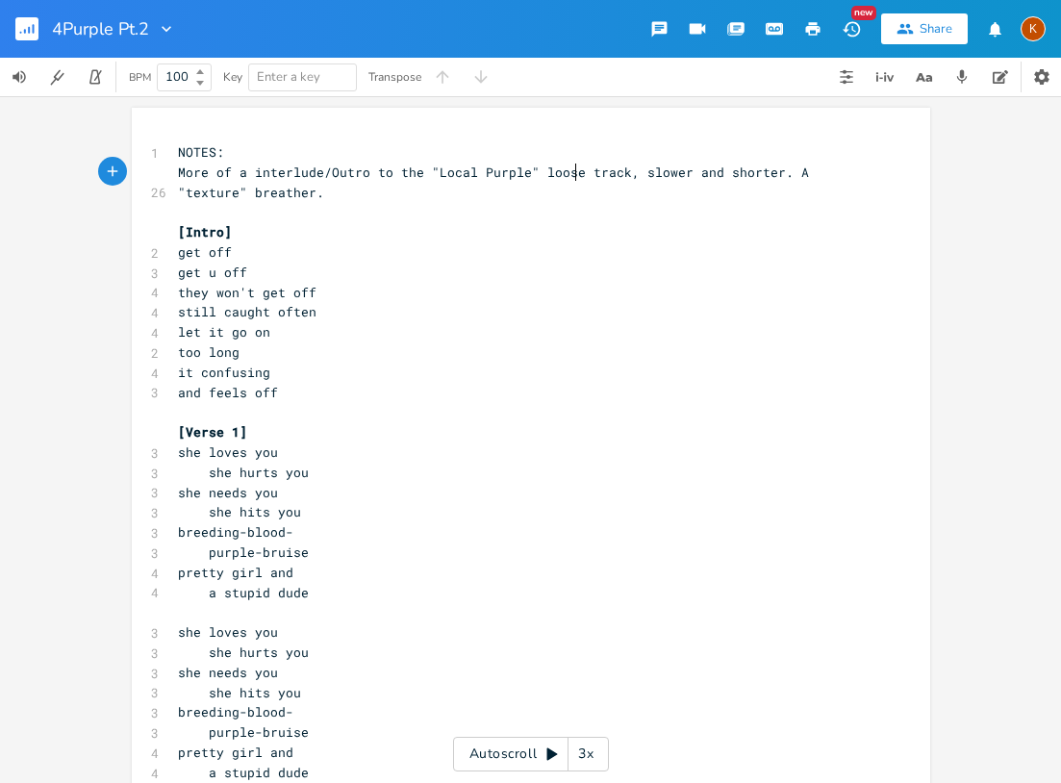
click at [569, 178] on span "More of a interlude/Outro to the "Local Purple" loose track, slower and shorter…" at bounding box center [497, 183] width 639 height 38
type textarea "structured"
click at [405, 194] on pre "More of a interlude/Outro to the "Local Purple" loose structured track, slower …" at bounding box center [521, 183] width 695 height 40
type textarea "The layout is meant to be"
type textarea "a pause really."
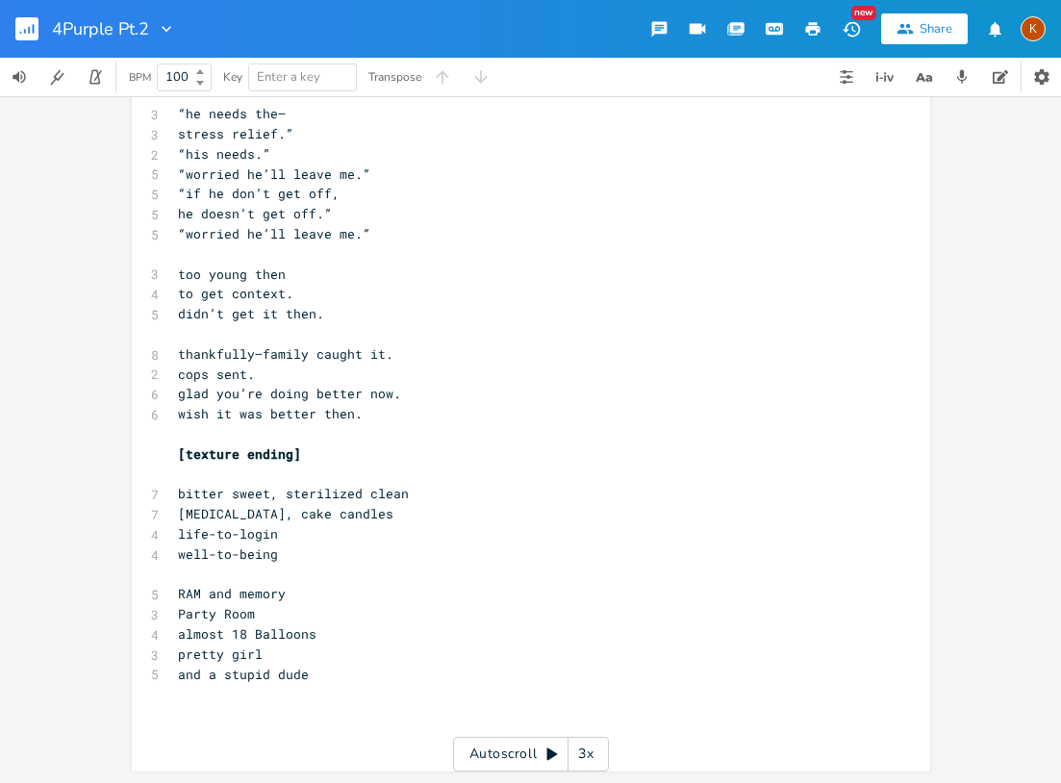
click at [199, 533] on span "life-to-login" at bounding box center [228, 533] width 100 height 17
type textarea "pause"
click at [237, 578] on pre "​" at bounding box center [521, 575] width 695 height 20
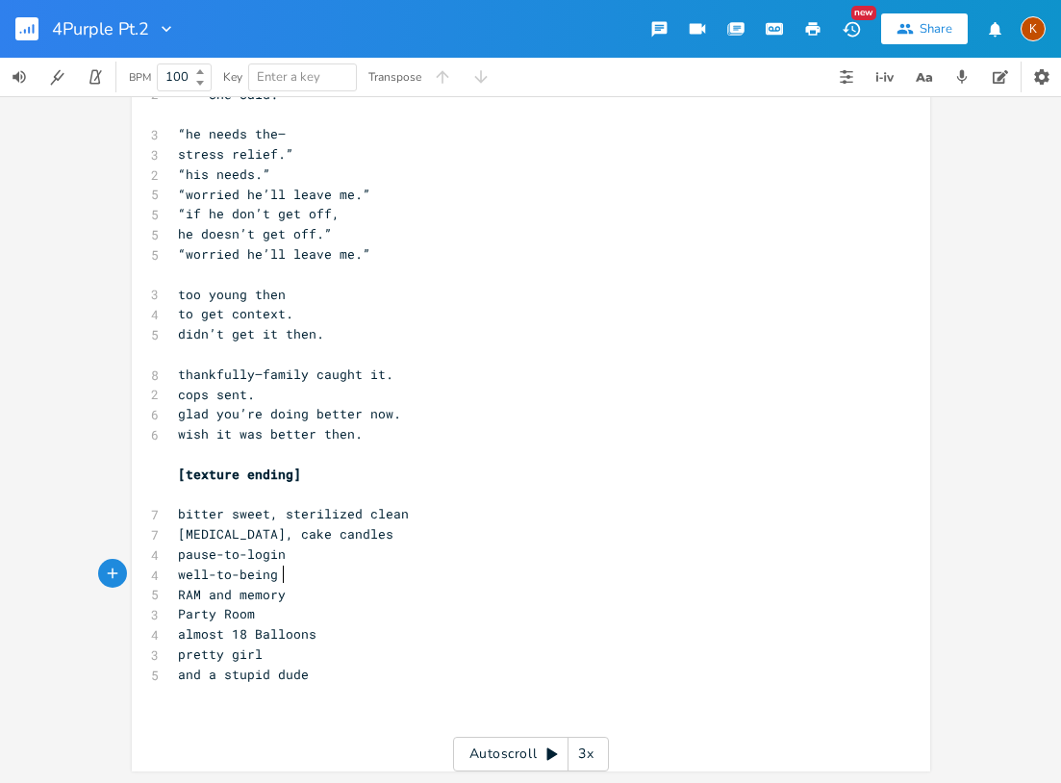
click at [174, 534] on pre "[MEDICAL_DATA], cake candles" at bounding box center [521, 534] width 695 height 20
click at [174, 557] on pre "pause-to-login" at bounding box center [521, 555] width 695 height 20
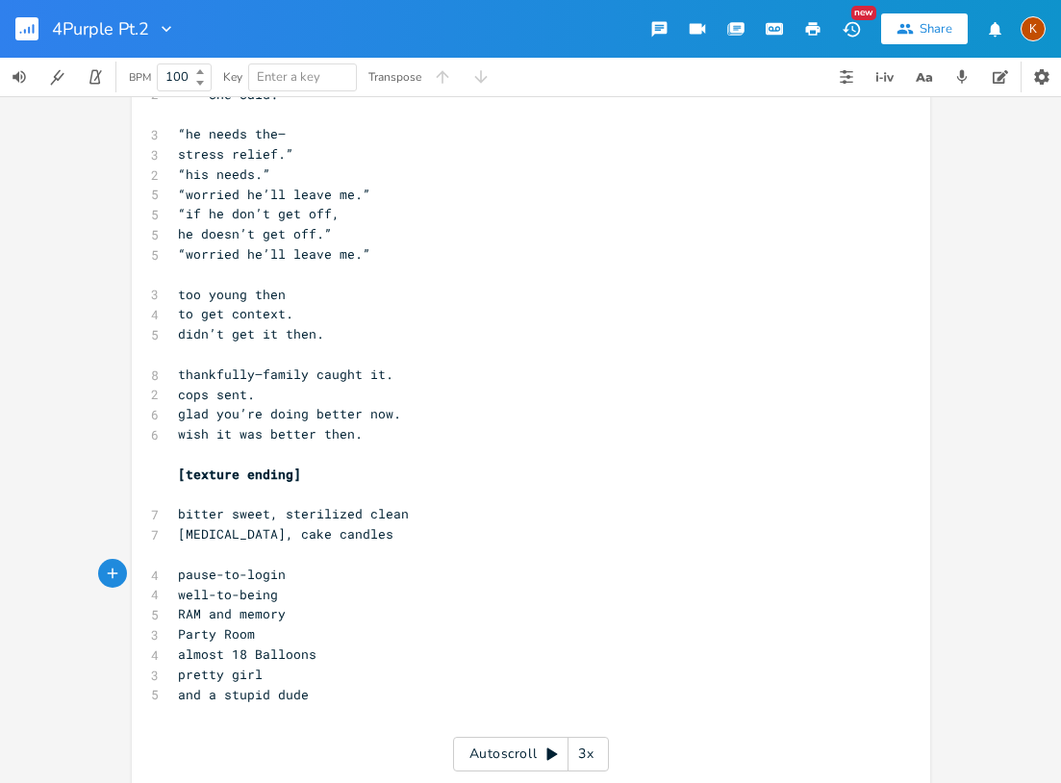
click at [174, 617] on pre "RAM and memory" at bounding box center [521, 614] width 695 height 20
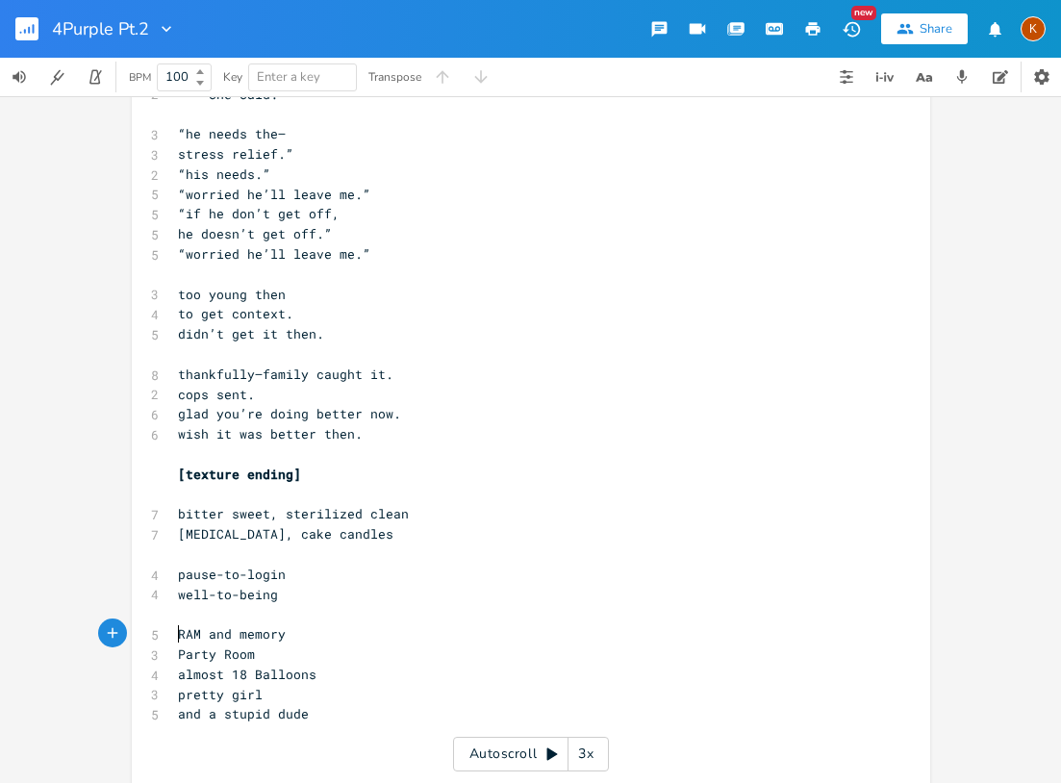
click at [174, 675] on pre "almost 18 Balloons" at bounding box center [521, 675] width 695 height 20
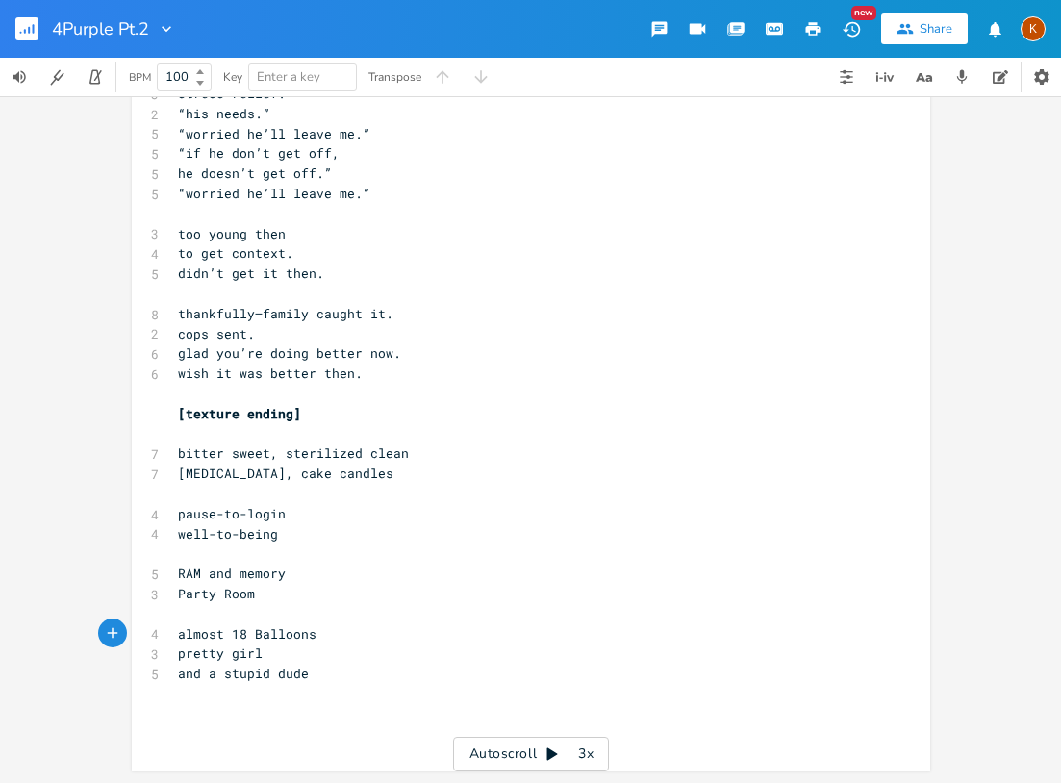
scroll to position [1418, 0]
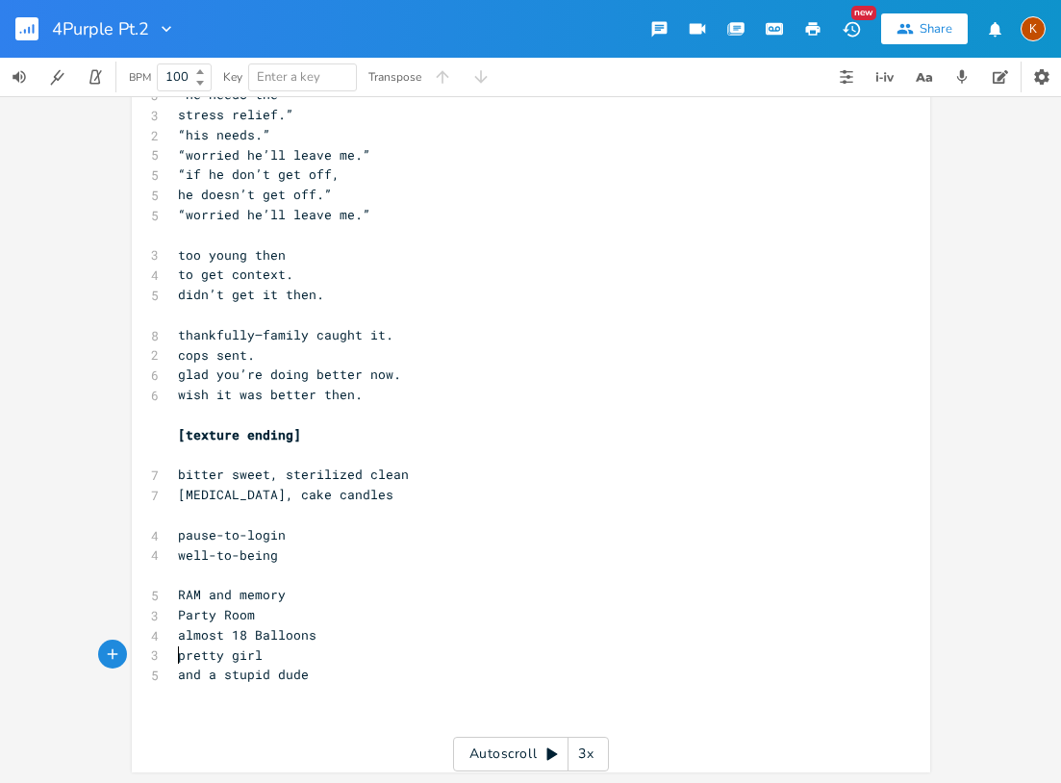
click at [174, 653] on pre "pretty girl" at bounding box center [521, 656] width 695 height 20
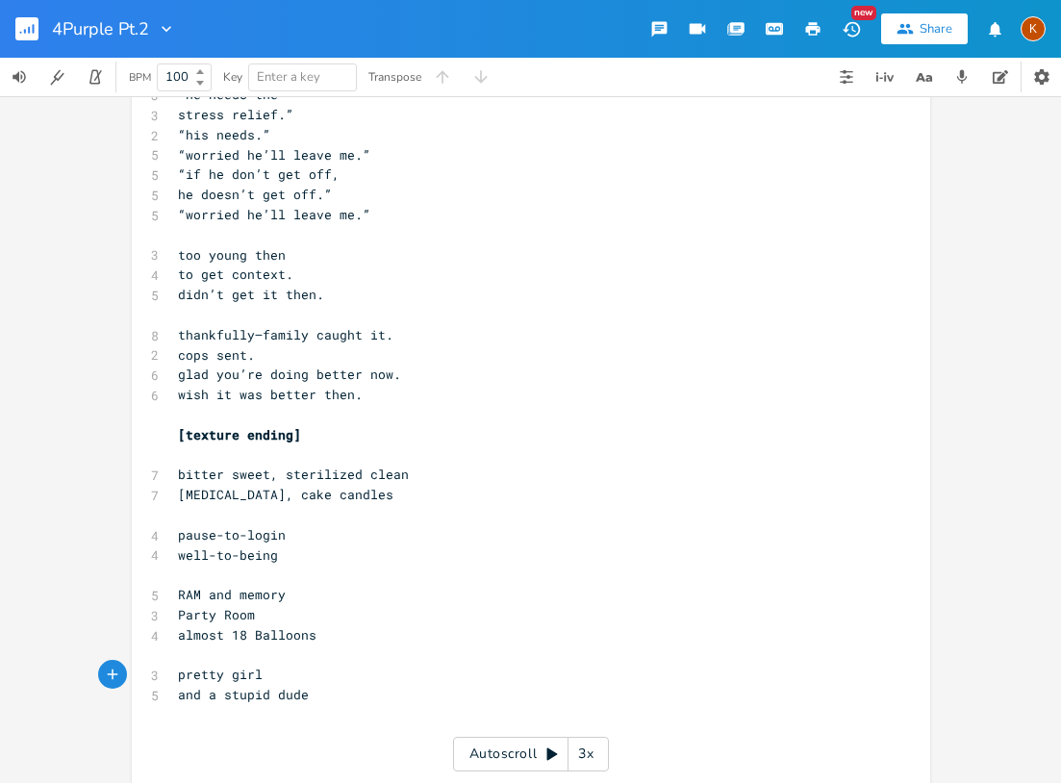
click at [174, 596] on pre "RAM and memory" at bounding box center [521, 595] width 695 height 20
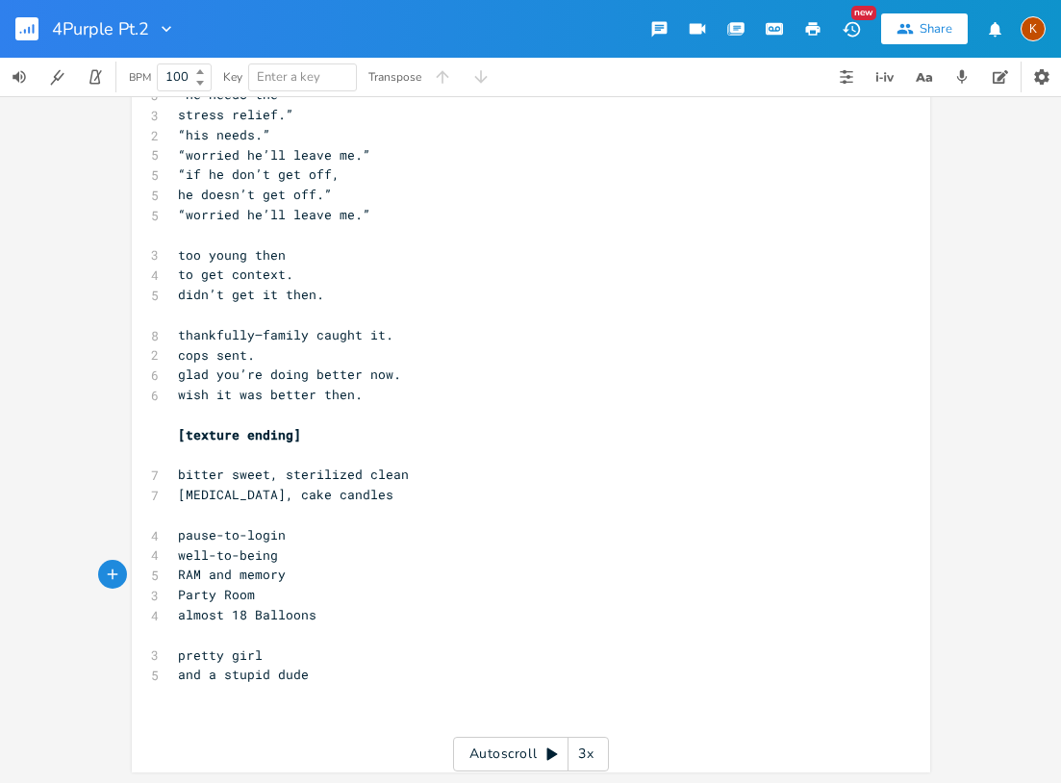
click at [178, 600] on span "Party Room" at bounding box center [216, 594] width 77 height 17
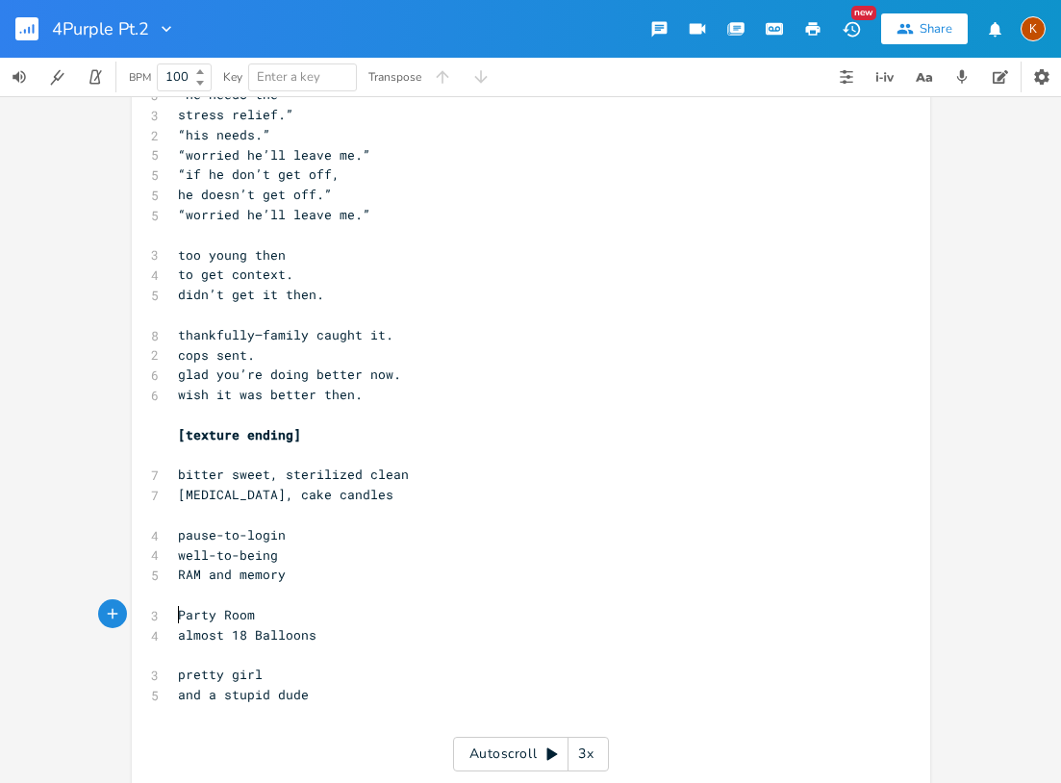
click at [174, 456] on pre "​" at bounding box center [521, 455] width 695 height 20
click at [913, 21] on icon "button" at bounding box center [905, 28] width 17 height 17
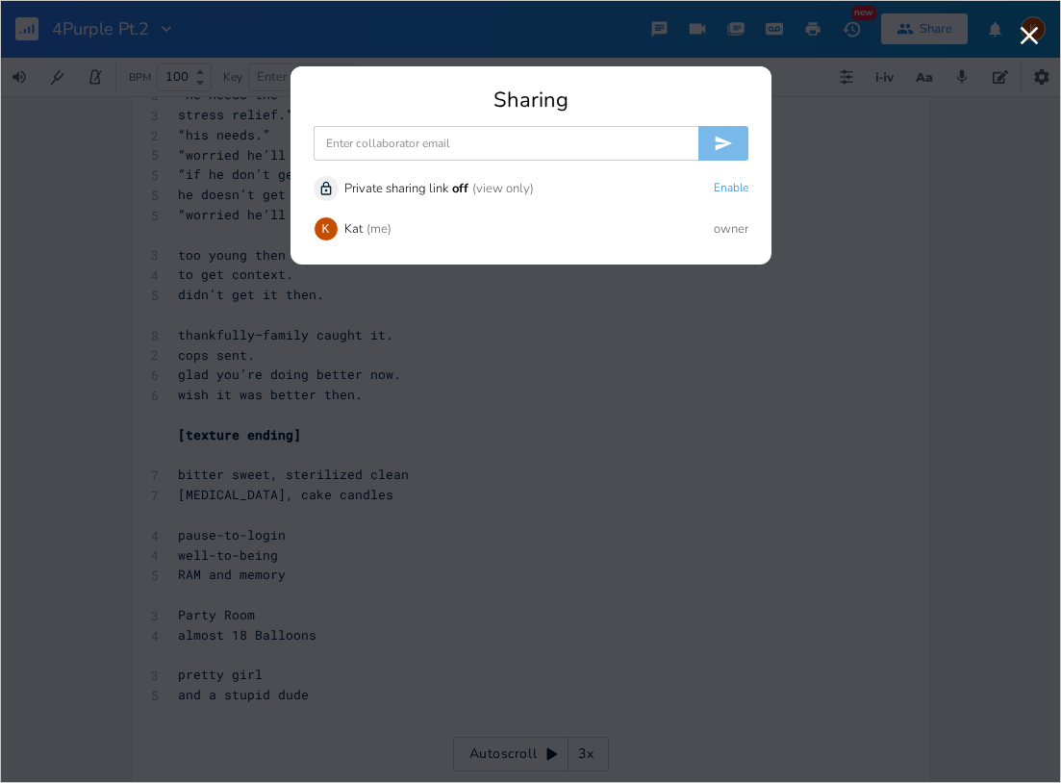
click at [415, 143] on input at bounding box center [506, 143] width 385 height 35
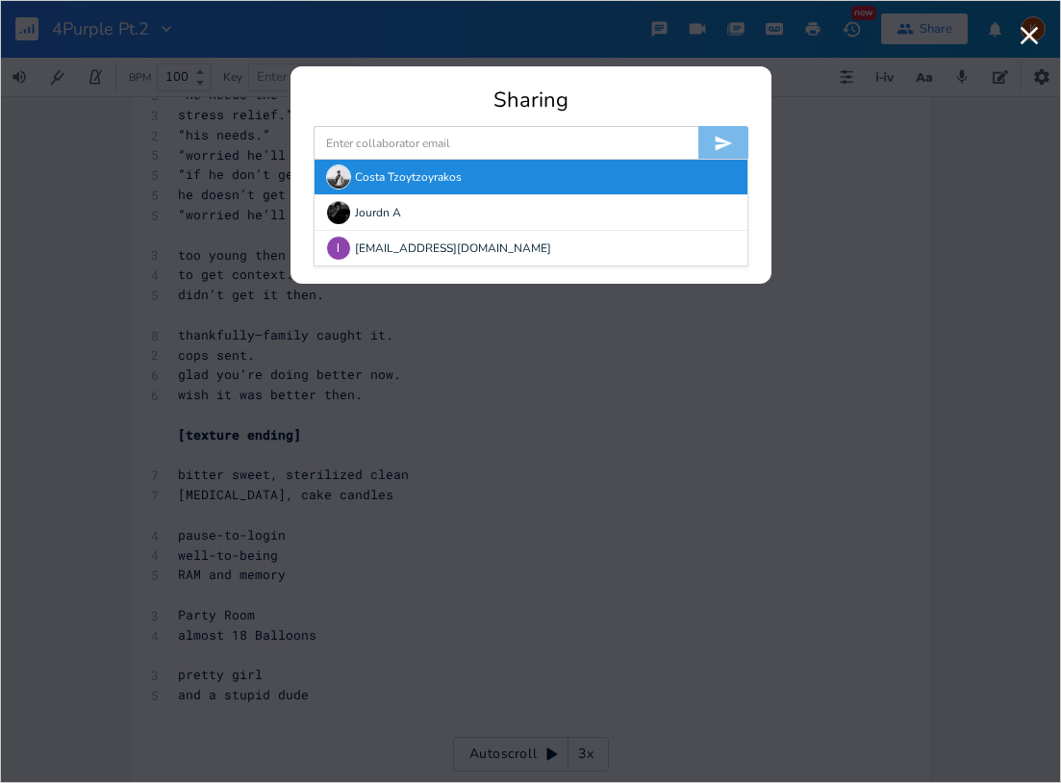
click at [342, 176] on img at bounding box center [338, 177] width 25 height 25
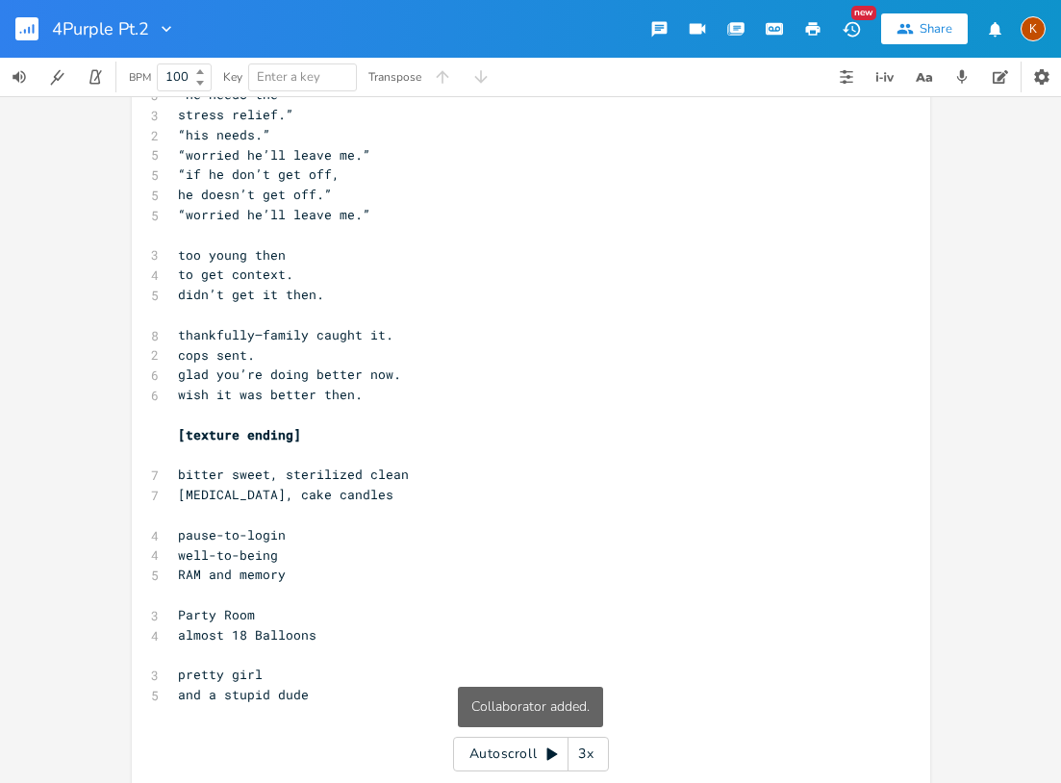
click at [31, 39] on rect "button" at bounding box center [26, 28] width 23 height 23
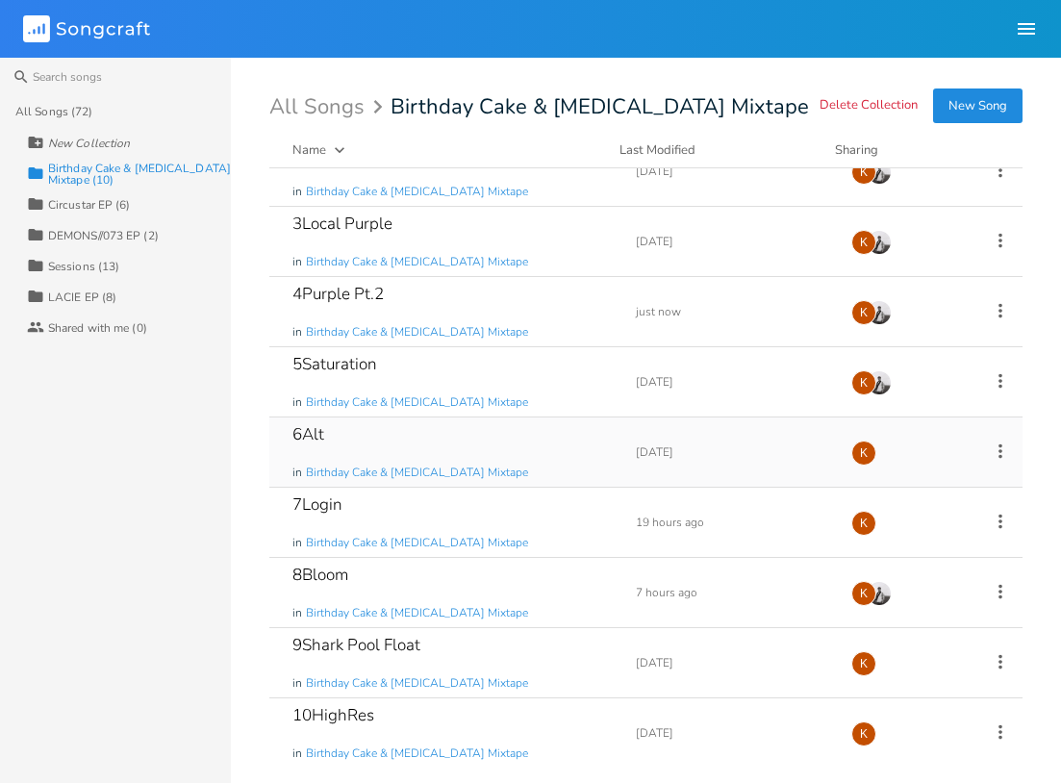
scroll to position [103, 0]
click at [990, 446] on icon at bounding box center [1000, 450] width 21 height 21
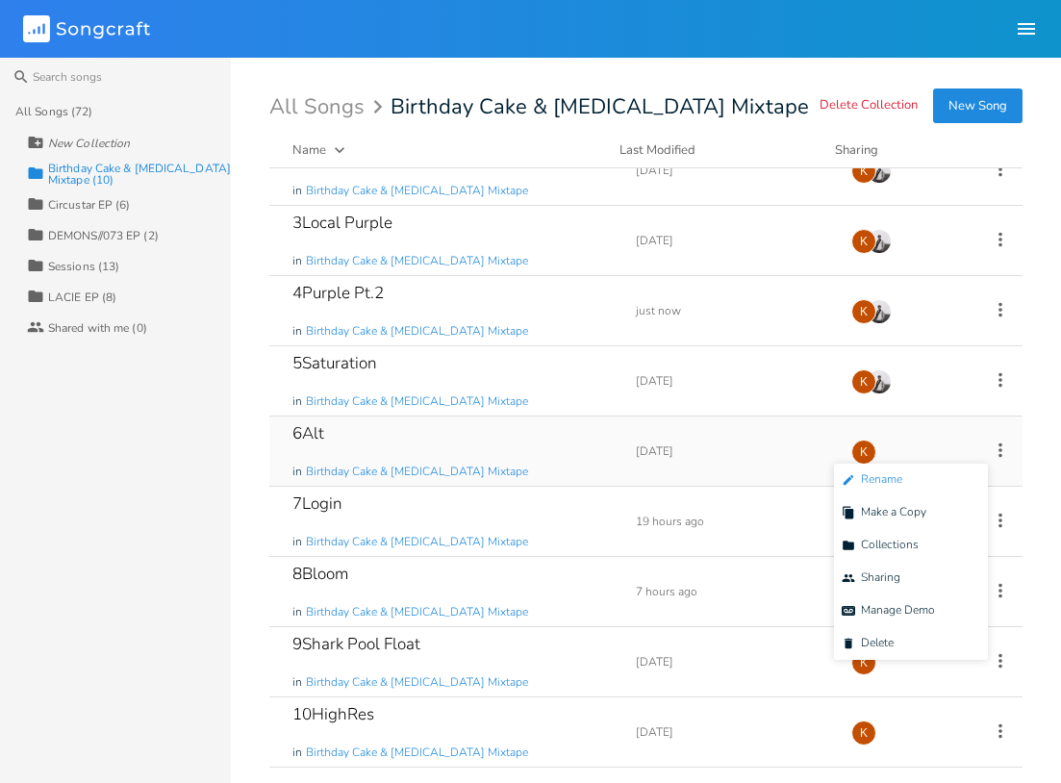
click at [898, 473] on span "Edit Rename" at bounding box center [872, 479] width 61 height 13
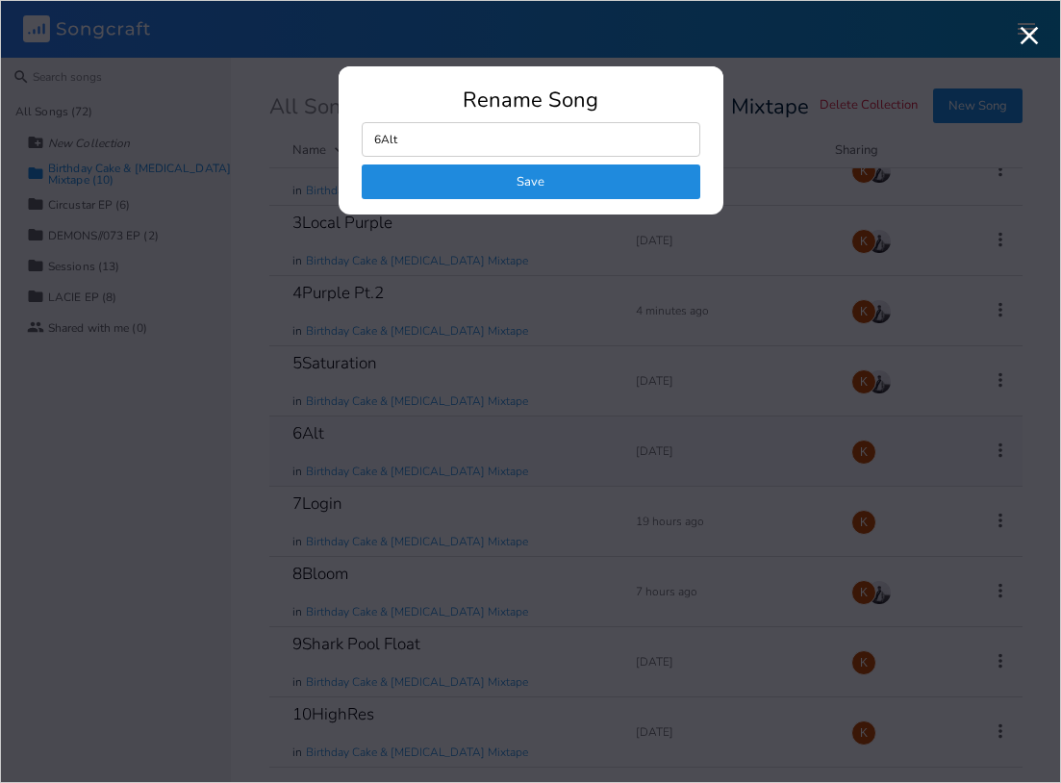
click at [470, 137] on input "6Alt" at bounding box center [531, 139] width 339 height 35
type input "6"
click button "Save" at bounding box center [531, 182] width 339 height 35
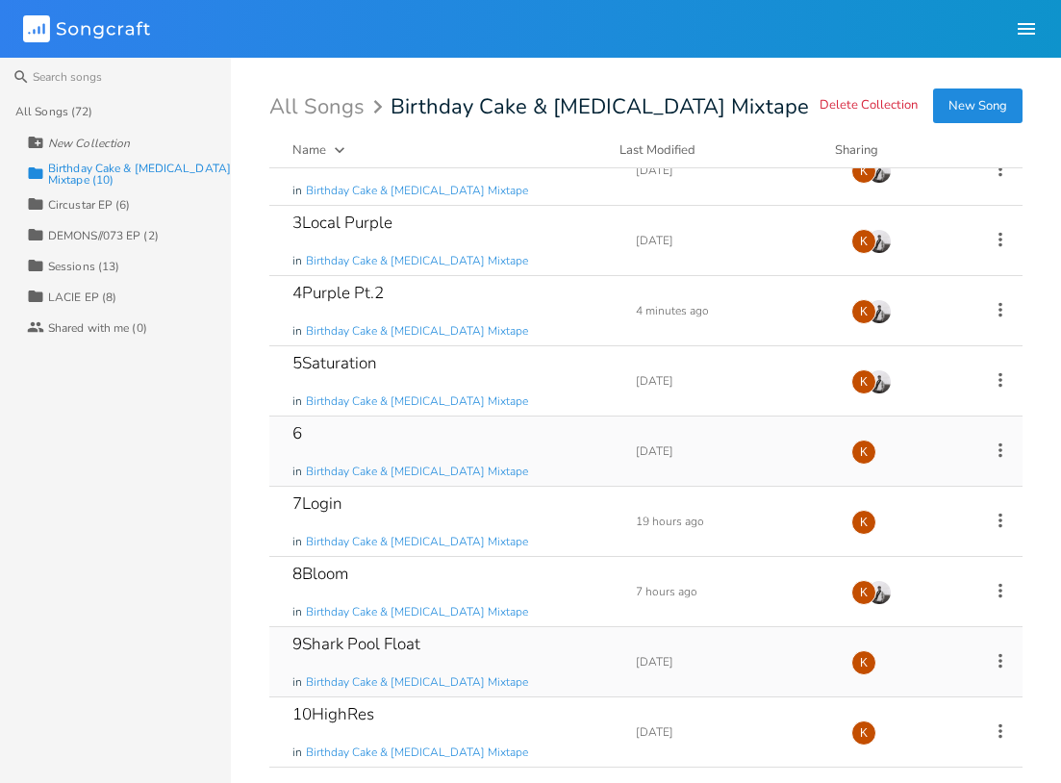
click at [990, 658] on icon at bounding box center [1000, 660] width 21 height 21
click at [893, 475] on span "Edit Rename" at bounding box center [872, 476] width 61 height 13
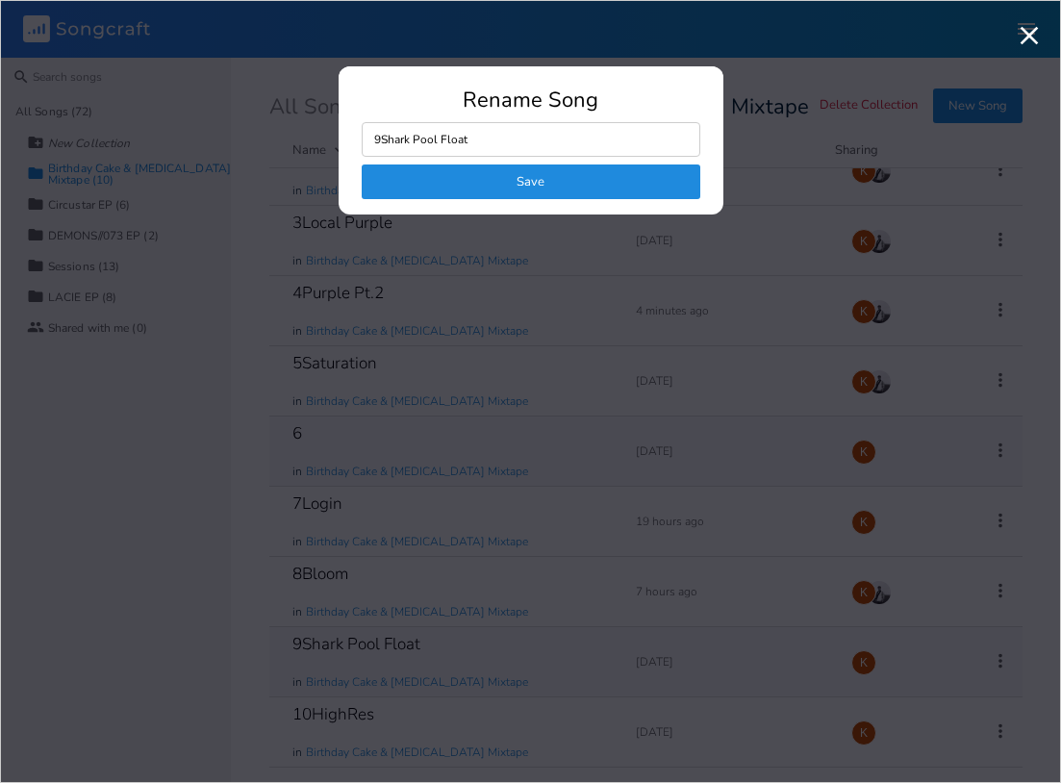
click at [487, 124] on input "9Shark Pool Float" at bounding box center [531, 139] width 339 height 35
drag, startPoint x: 491, startPoint y: 139, endPoint x: 384, endPoint y: 152, distance: 107.5
click at [384, 152] on input "9Shark Pool Float" at bounding box center [531, 139] width 339 height 35
type input "9"
click at [406, 171] on button "Save" at bounding box center [531, 182] width 339 height 35
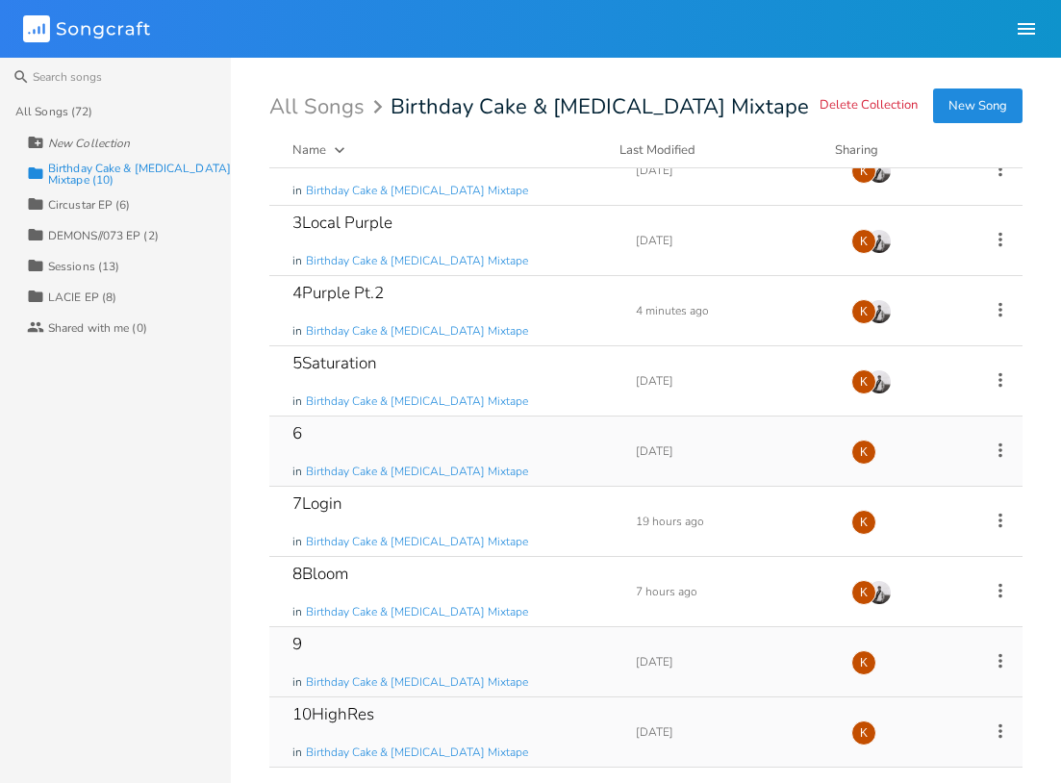
click at [990, 721] on icon at bounding box center [1000, 731] width 21 height 21
click at [895, 546] on span "Edit Rename" at bounding box center [872, 547] width 61 height 13
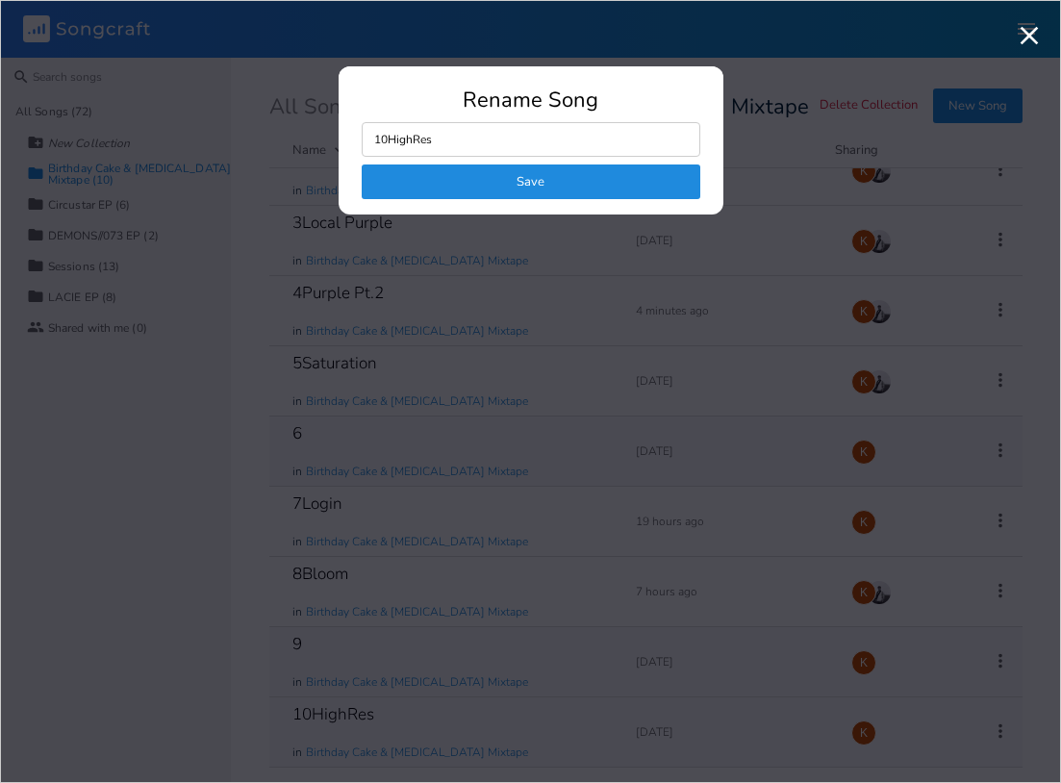
click at [440, 120] on div "Rename Song 10HighRes Save" at bounding box center [531, 151] width 385 height 125
drag, startPoint x: 454, startPoint y: 142, endPoint x: 390, endPoint y: 149, distance: 64.8
click at [390, 149] on input "10HighRes" at bounding box center [531, 139] width 339 height 35
type input "10"
click at [466, 188] on button "Save" at bounding box center [531, 182] width 339 height 35
